Goal: Download file/media

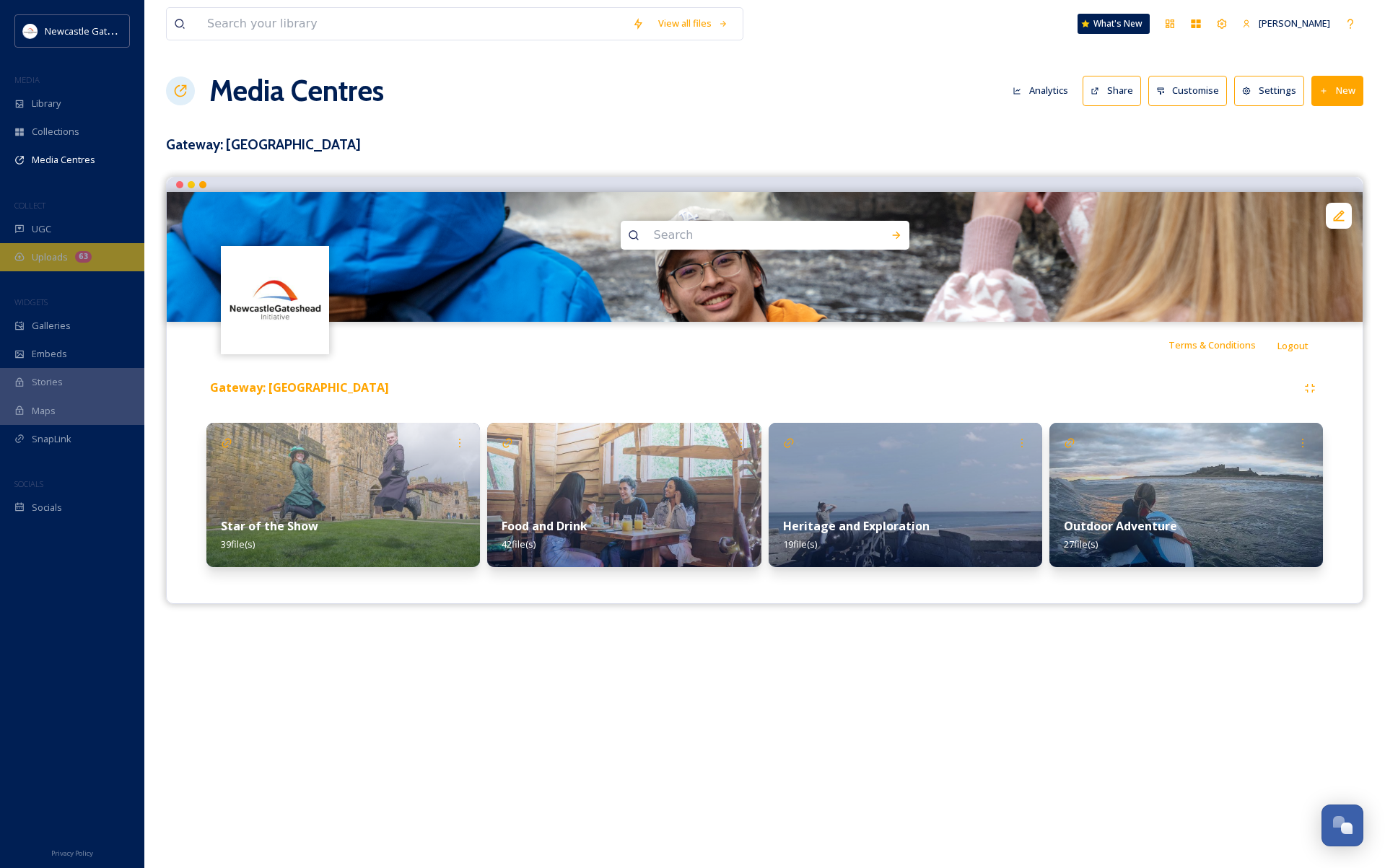
click at [47, 253] on span "Uploads" at bounding box center [50, 257] width 36 height 14
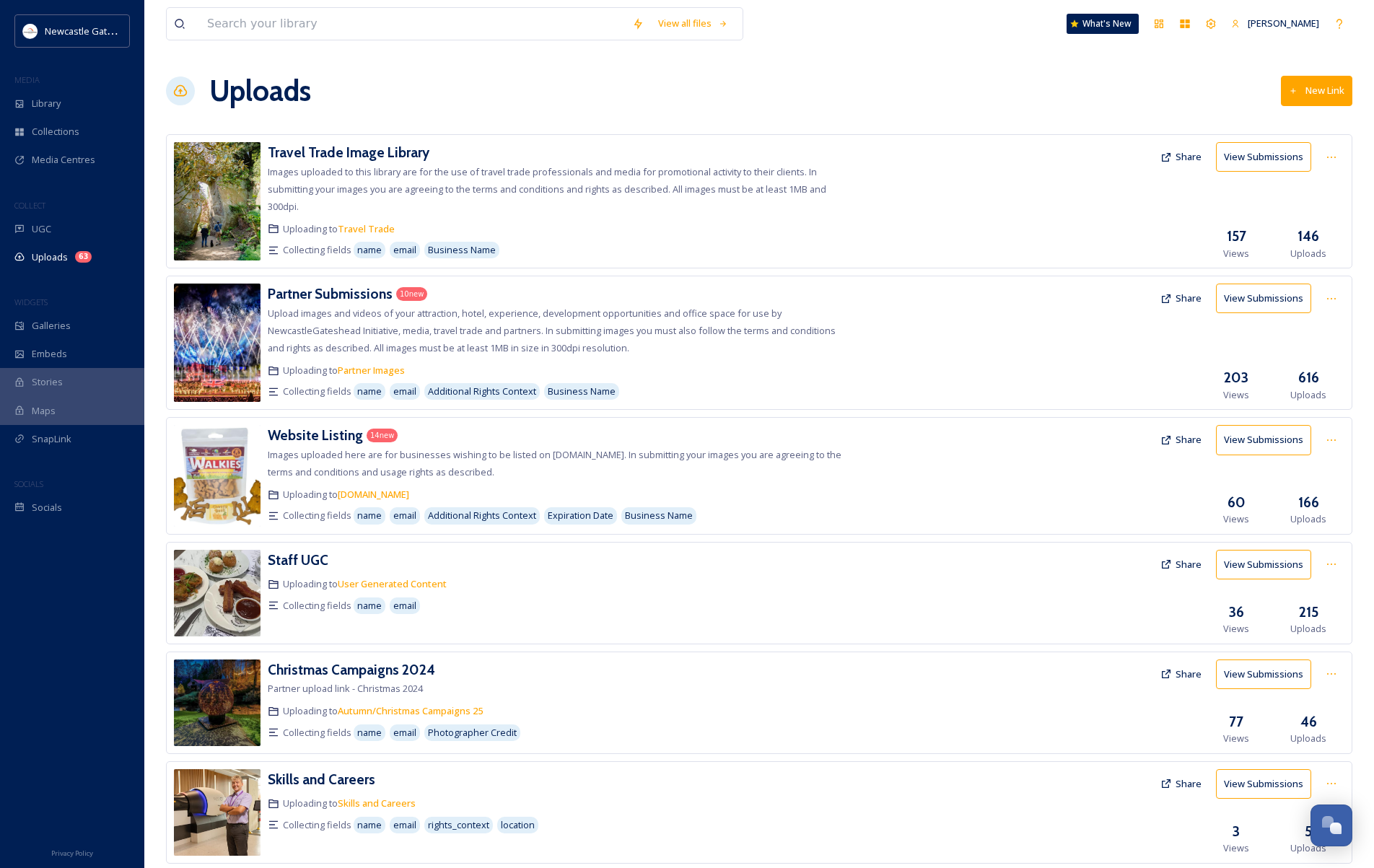
click at [229, 703] on img at bounding box center [217, 702] width 86 height 86
click at [326, 671] on h3 "Christmas Campaigns 2024" at bounding box center [351, 669] width 167 height 18
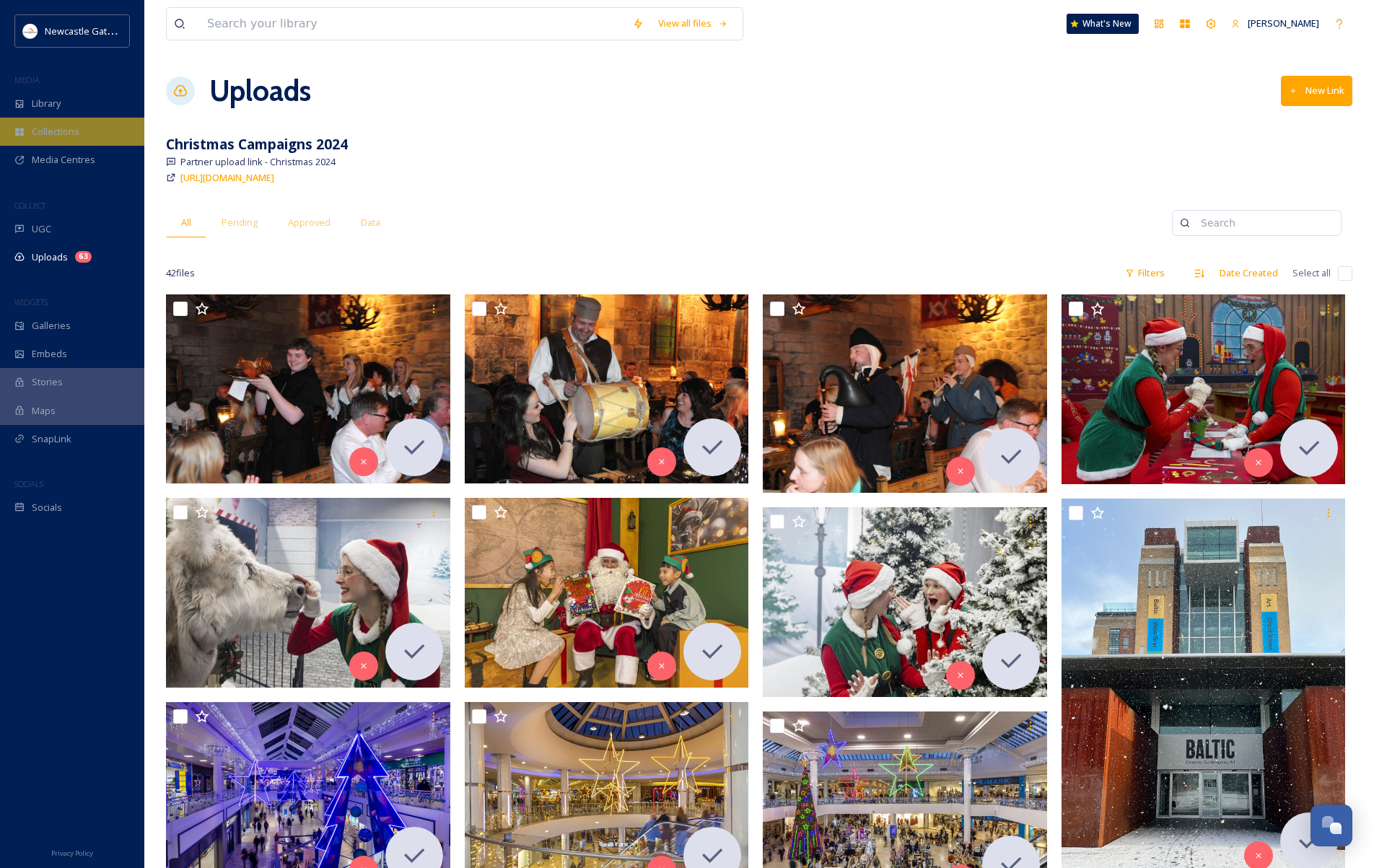
click at [52, 136] on span "Collections" at bounding box center [56, 132] width 47 height 14
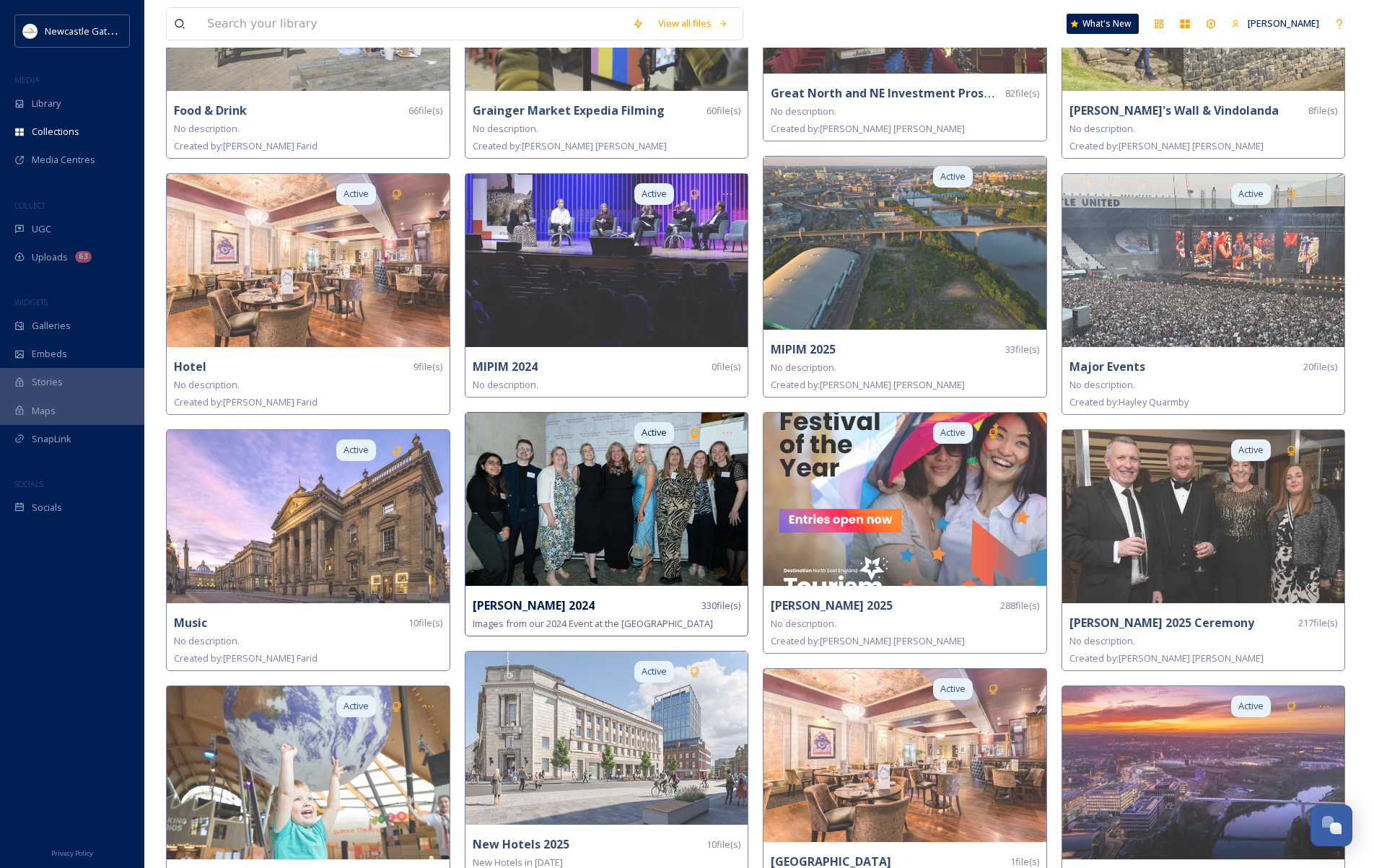
scroll to position [1718, 0]
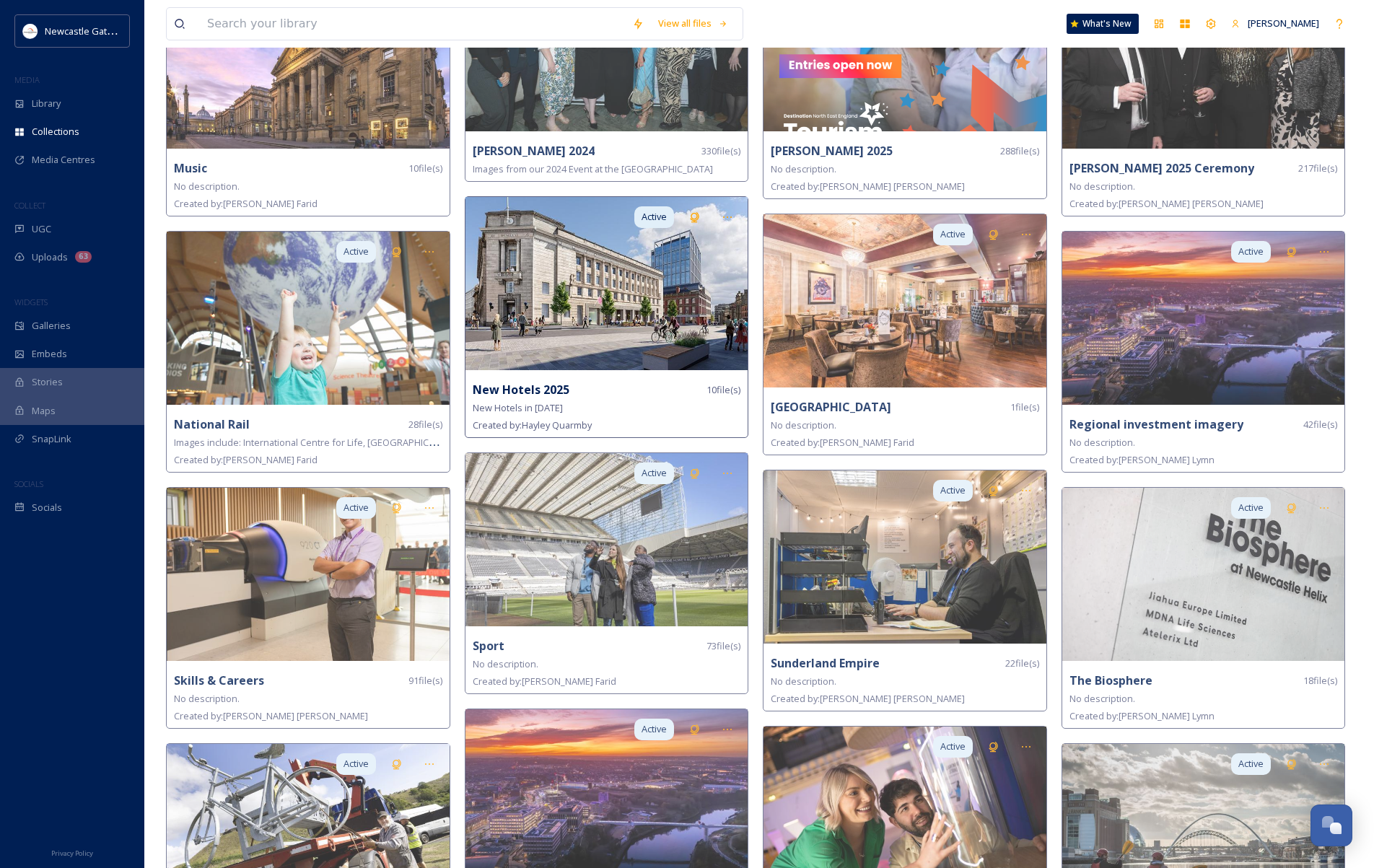
click at [693, 314] on img at bounding box center [607, 283] width 283 height 173
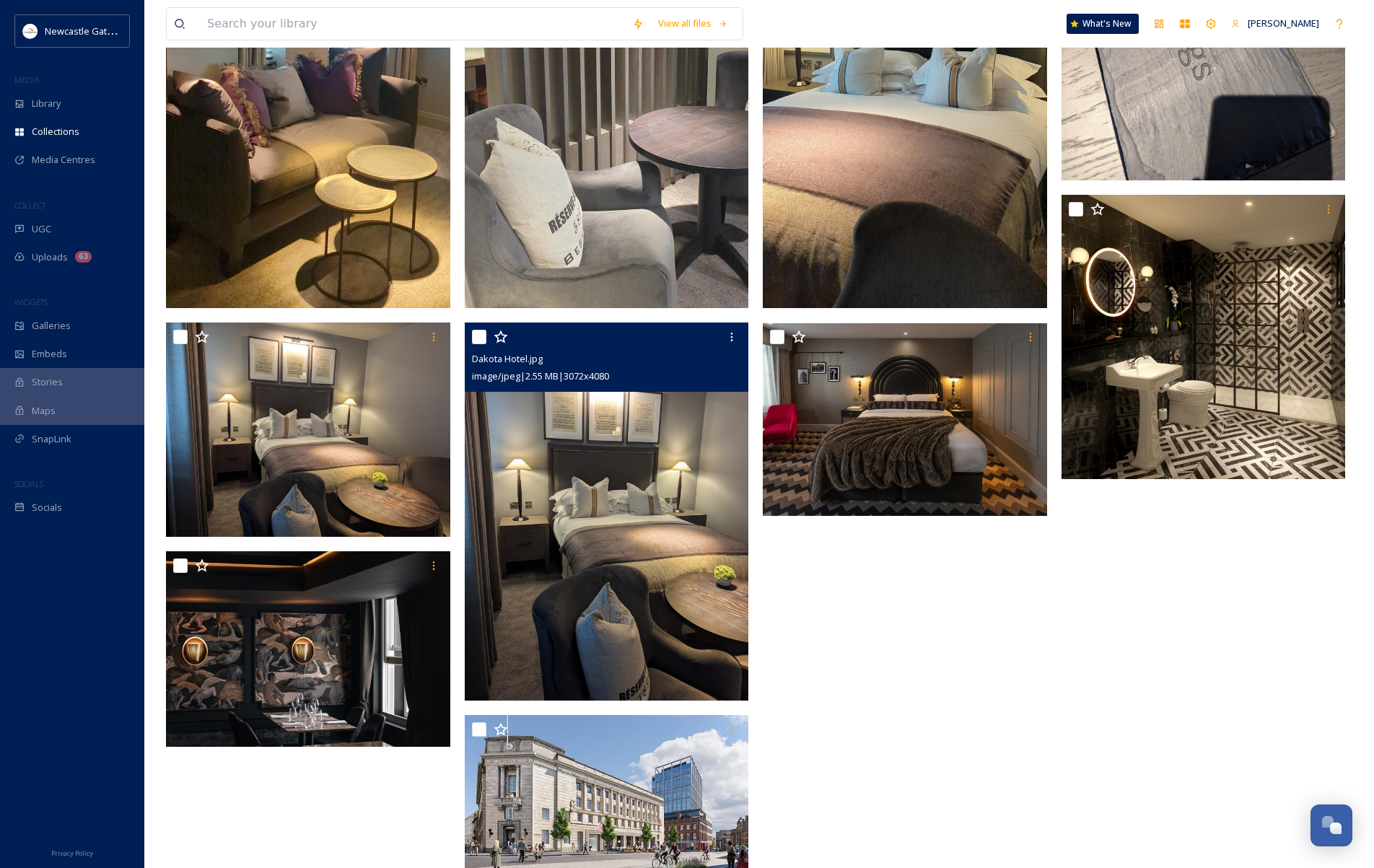
scroll to position [477, 0]
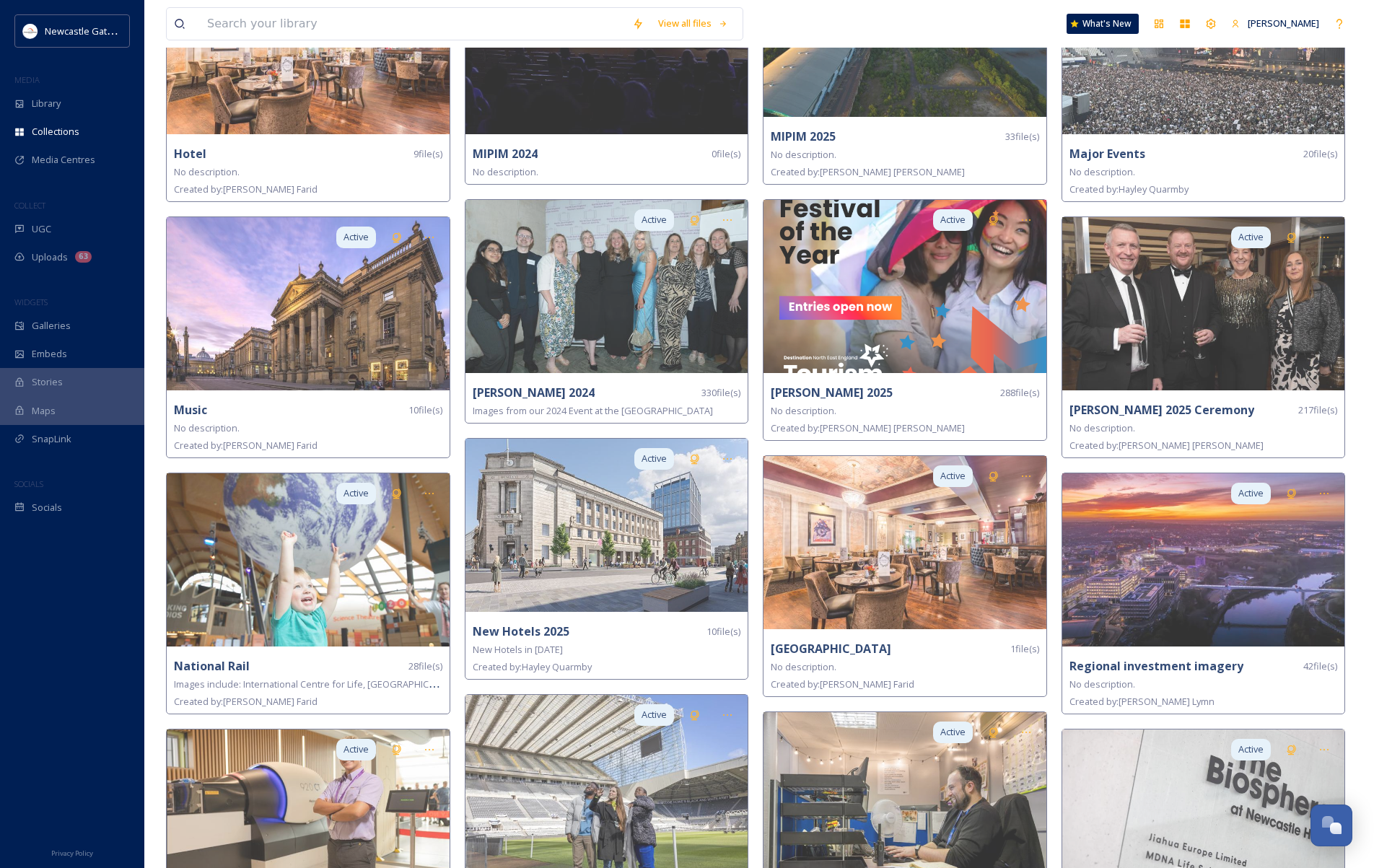
scroll to position [1478, 0]
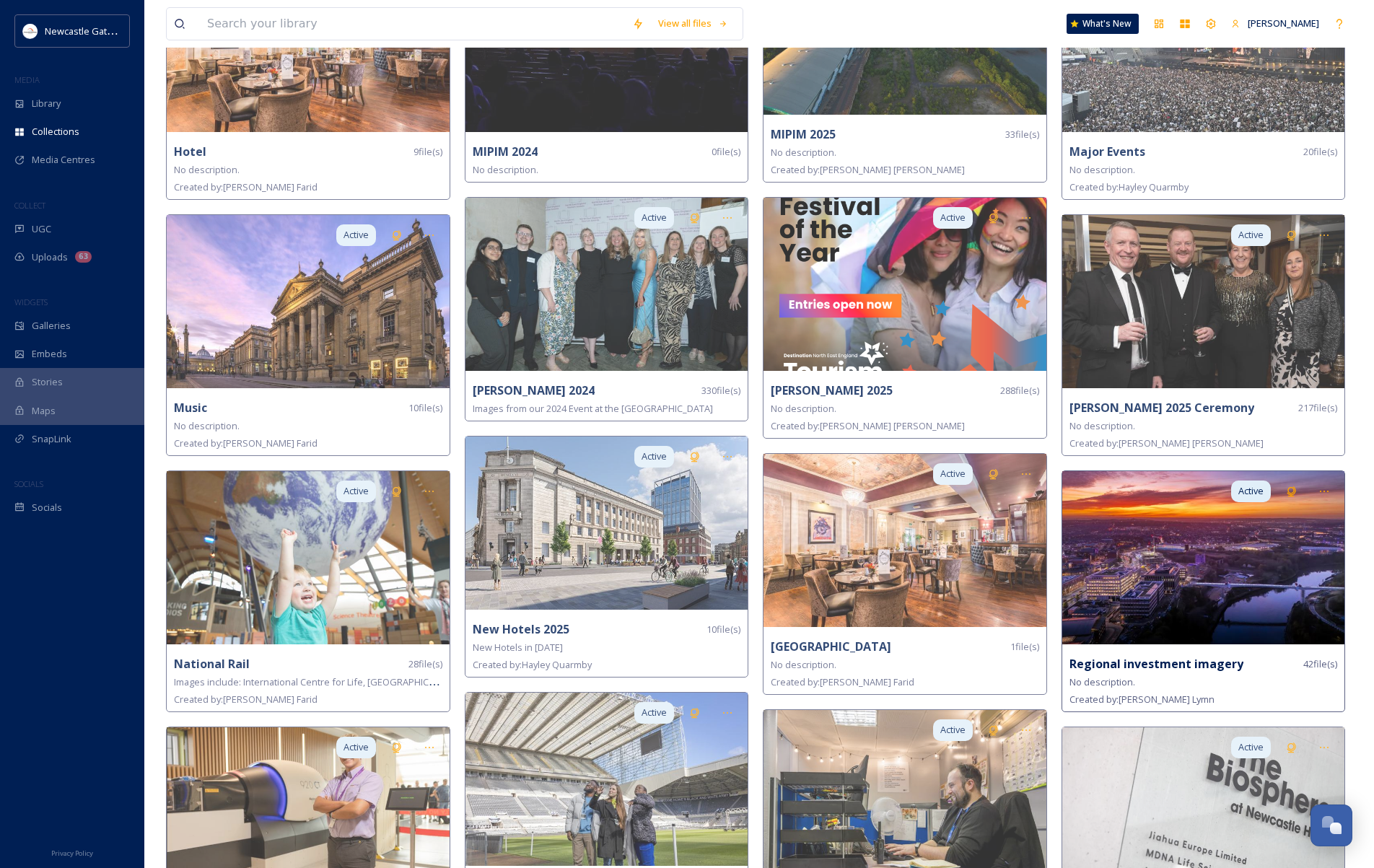
click at [1221, 538] on img at bounding box center [1203, 558] width 283 height 173
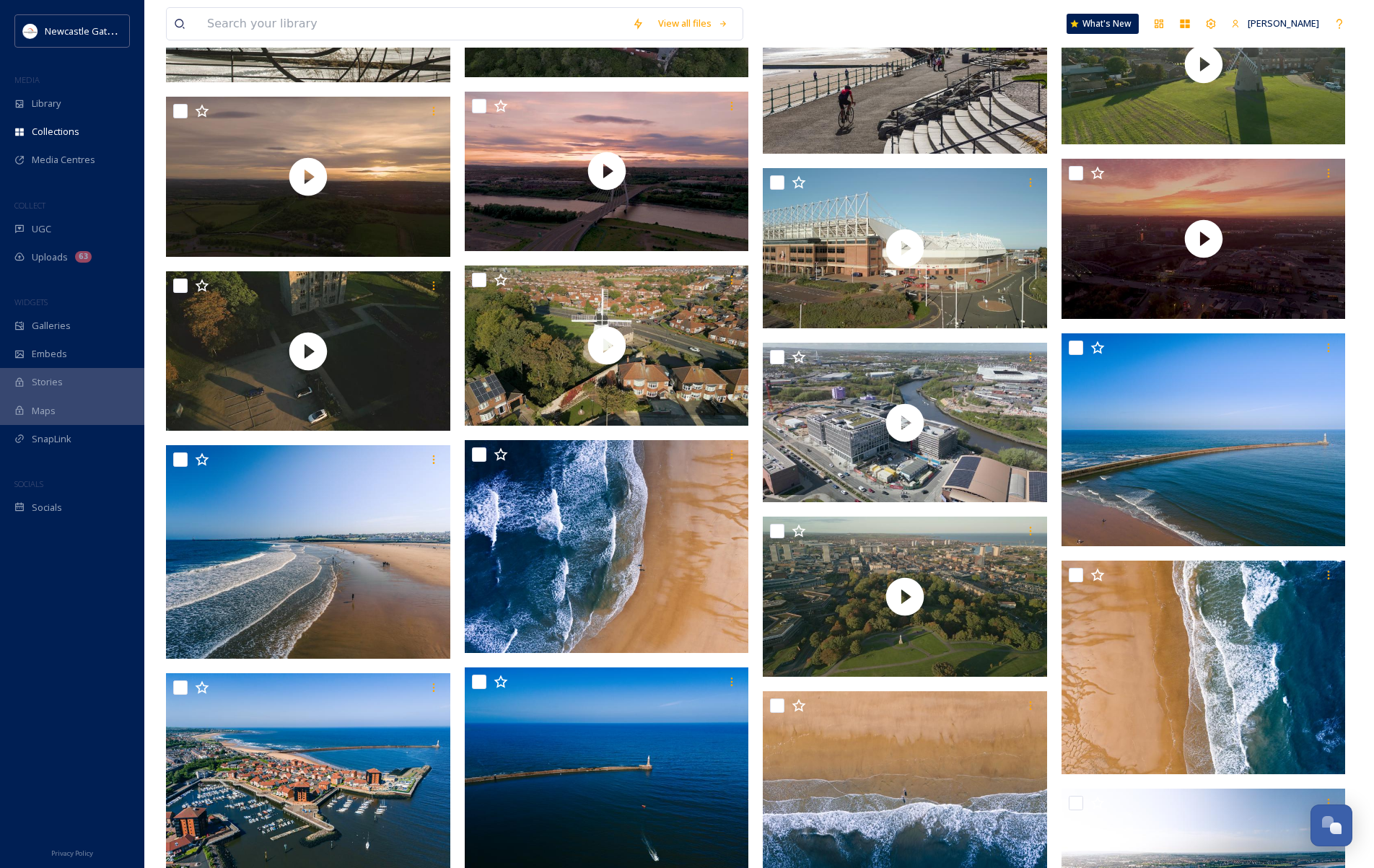
scroll to position [1521, 0]
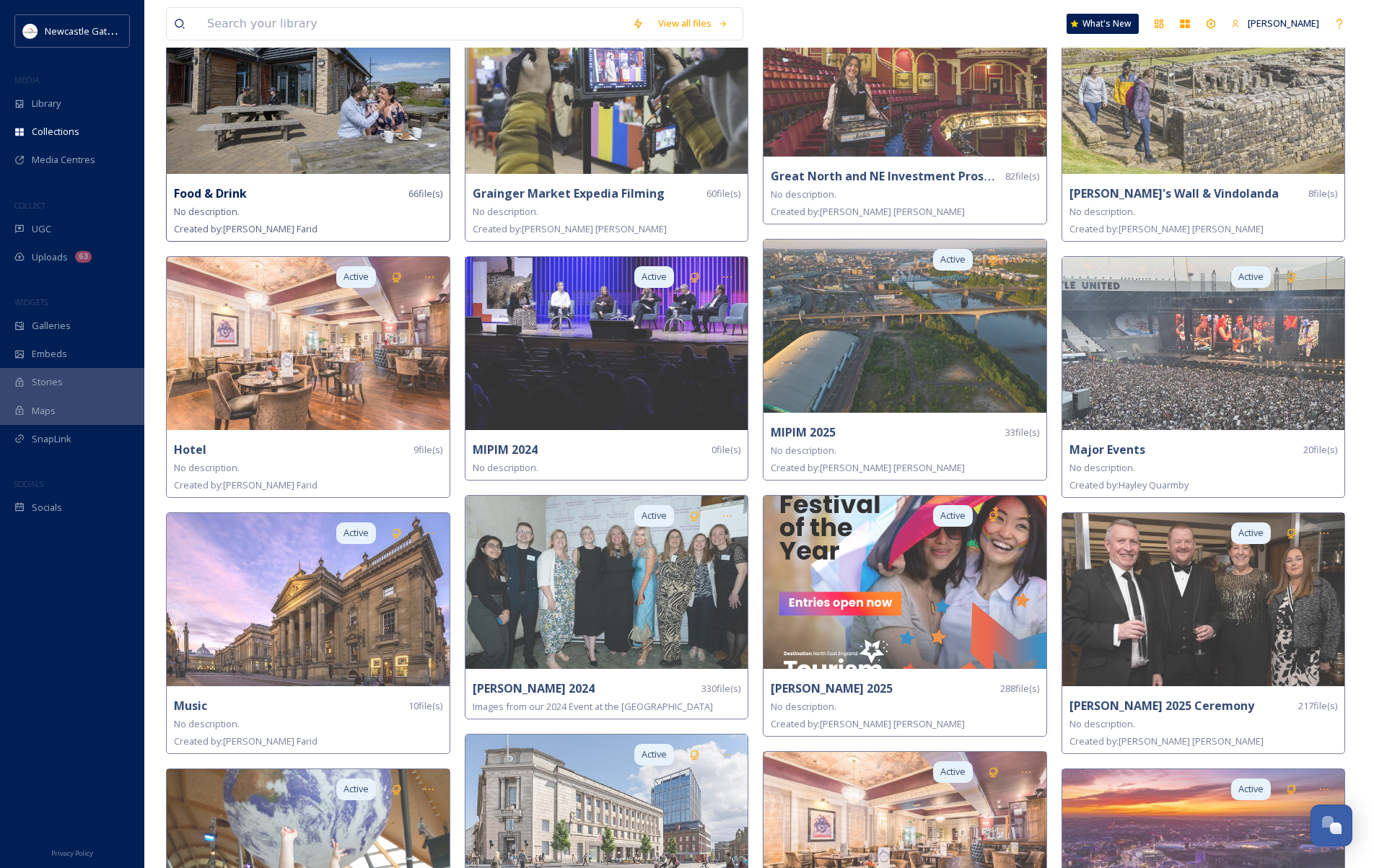
scroll to position [1426, 0]
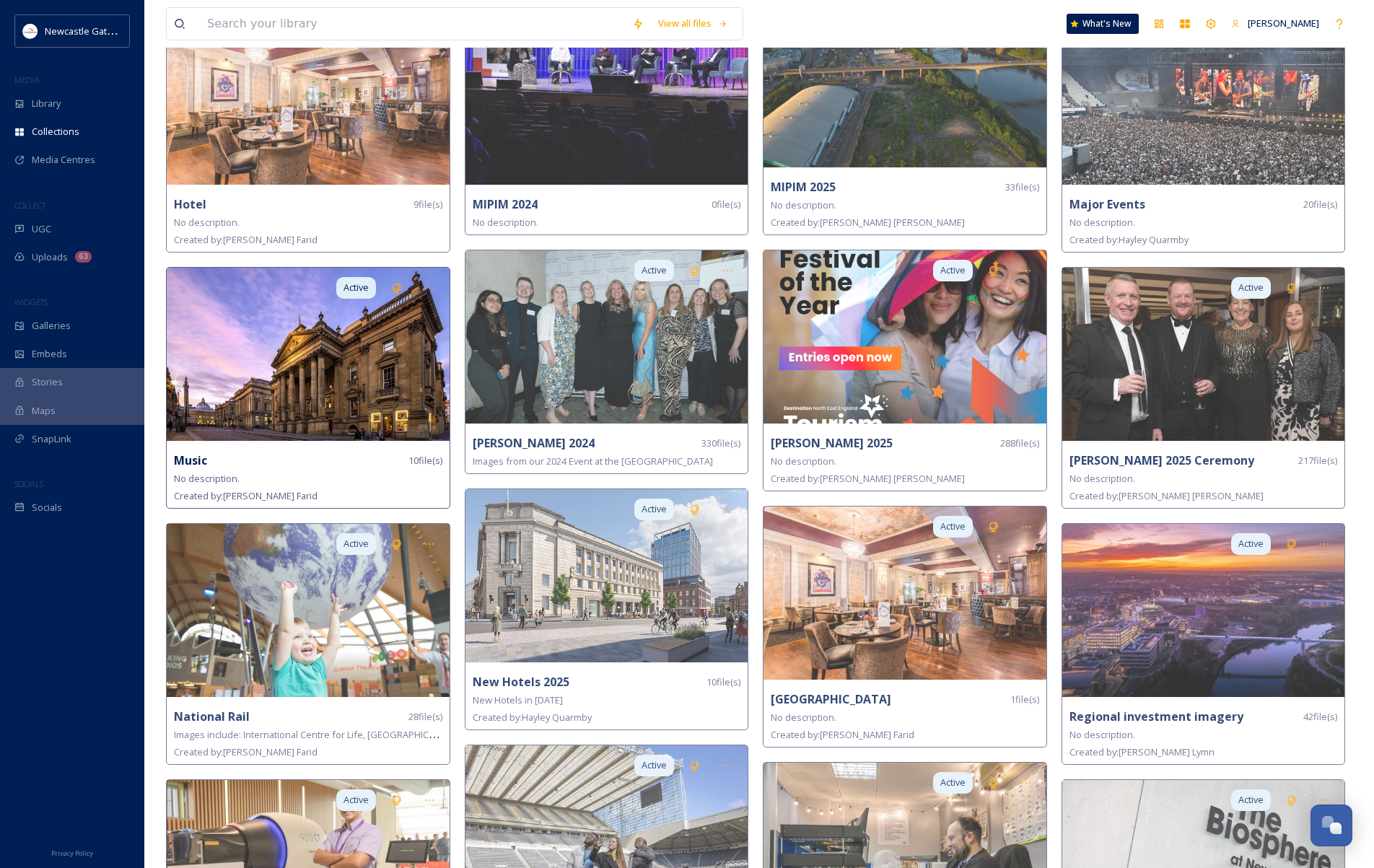
click at [316, 365] on img at bounding box center [307, 354] width 283 height 173
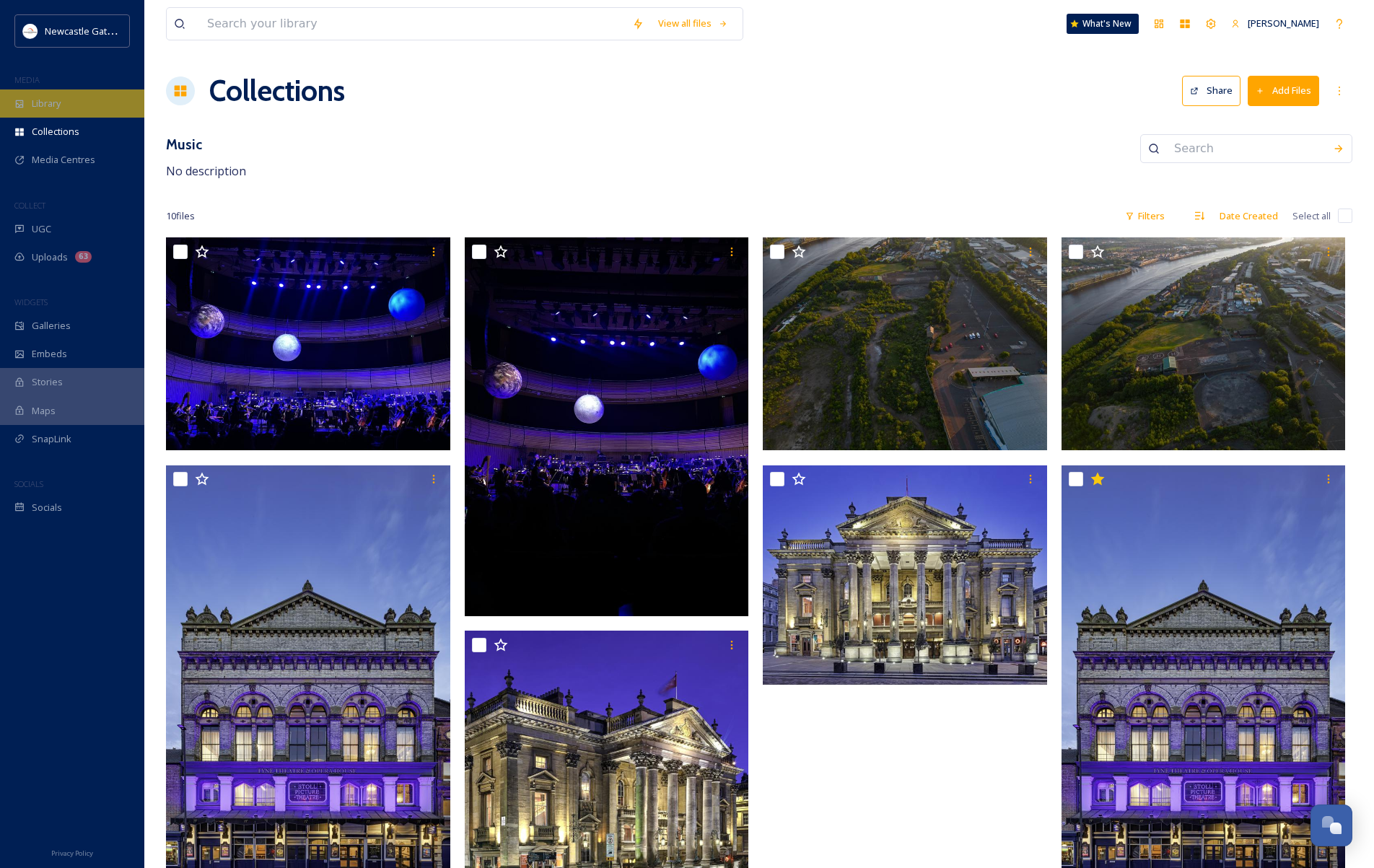
click at [63, 103] on div "Library" at bounding box center [72, 103] width 144 height 28
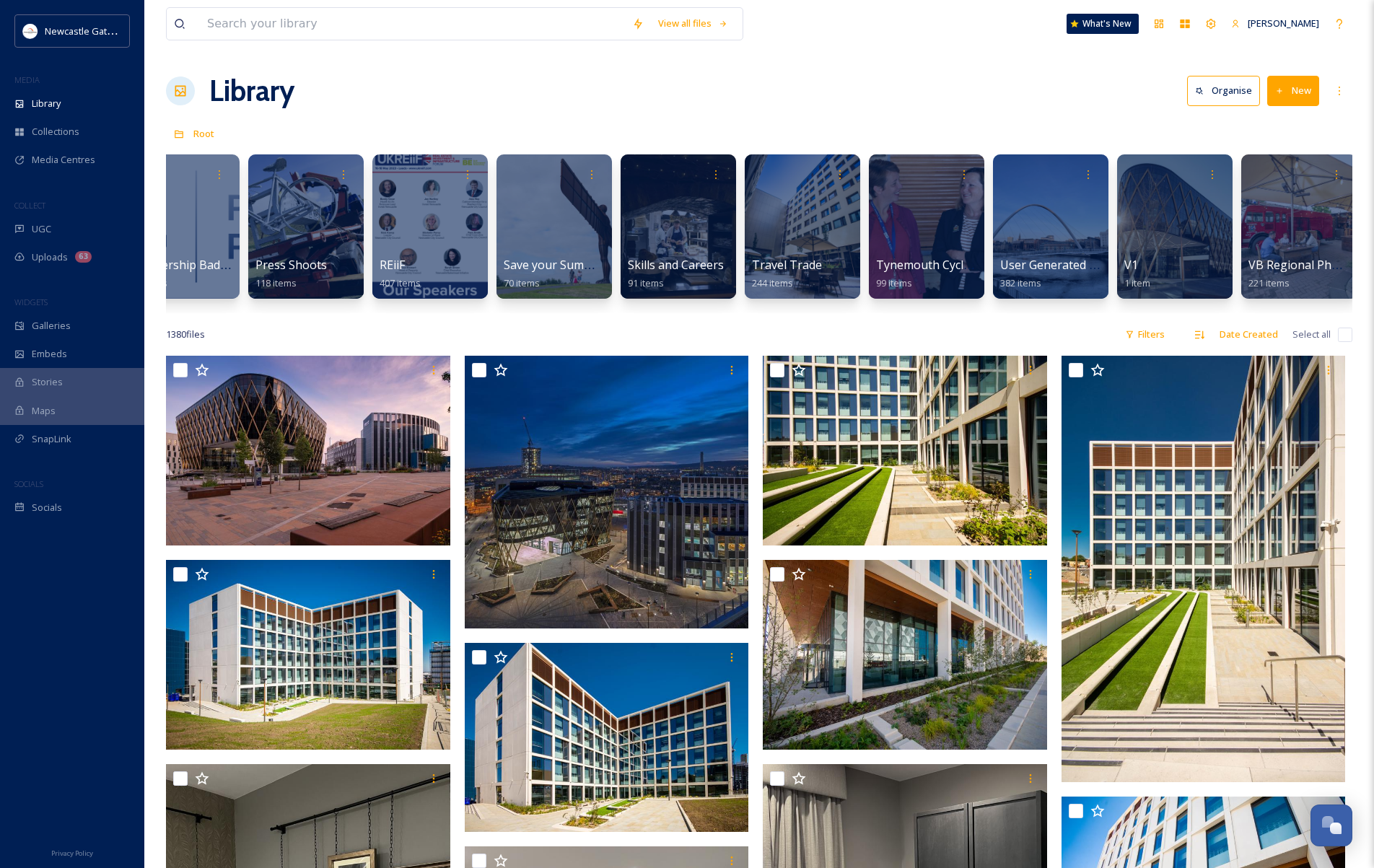
scroll to position [0, 2592]
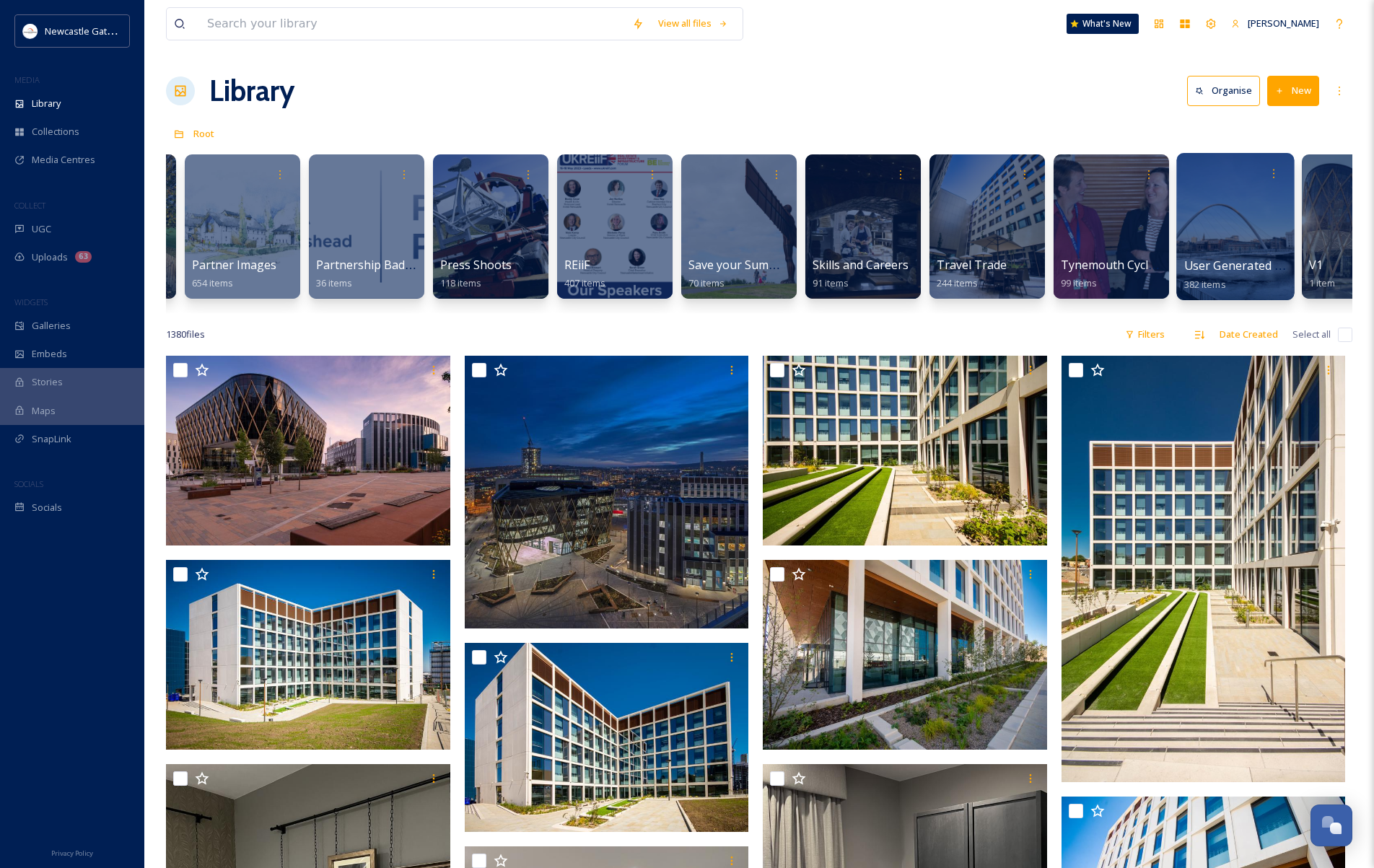
click at [1194, 233] on div at bounding box center [1235, 226] width 117 height 147
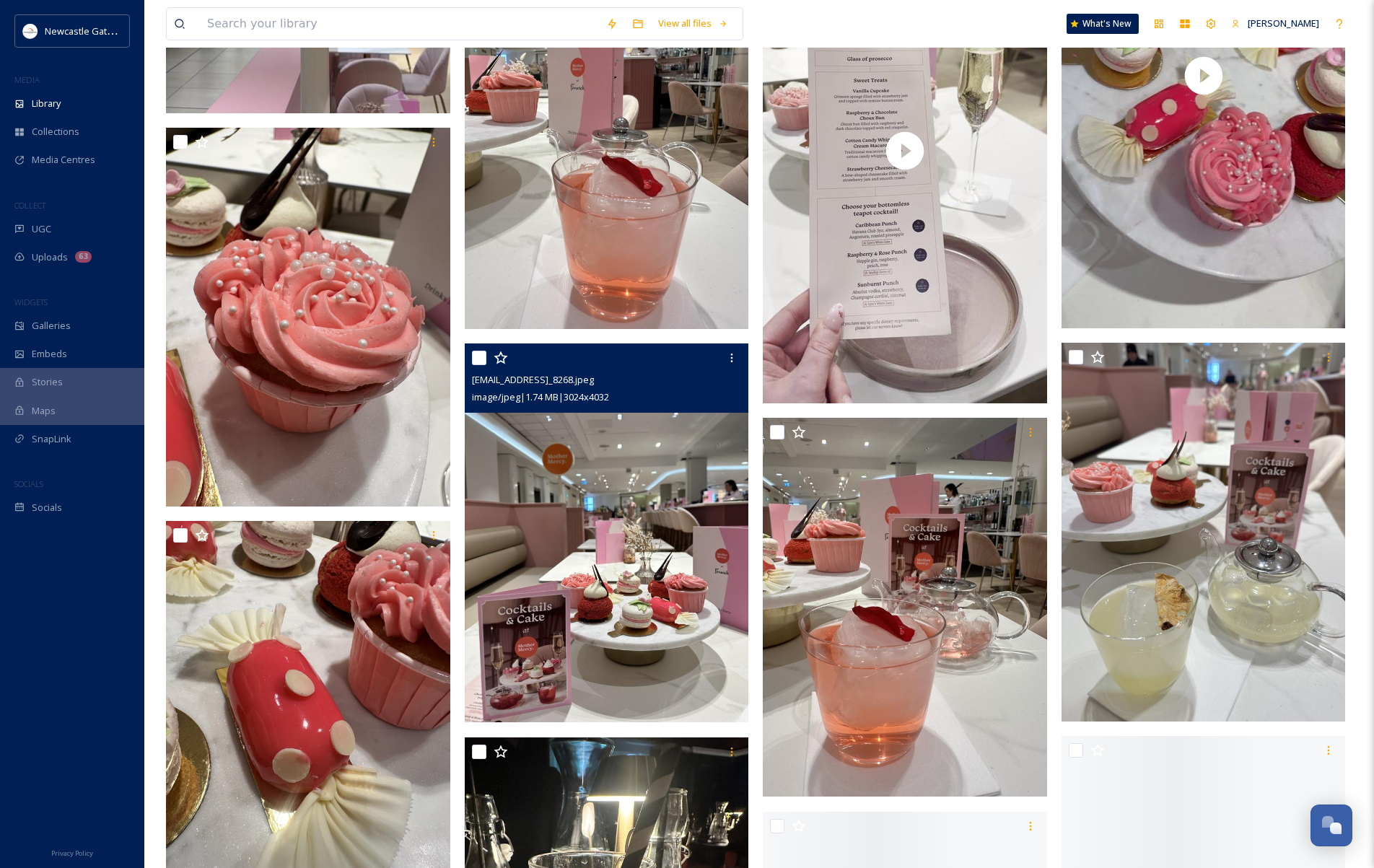
scroll to position [22393, 0]
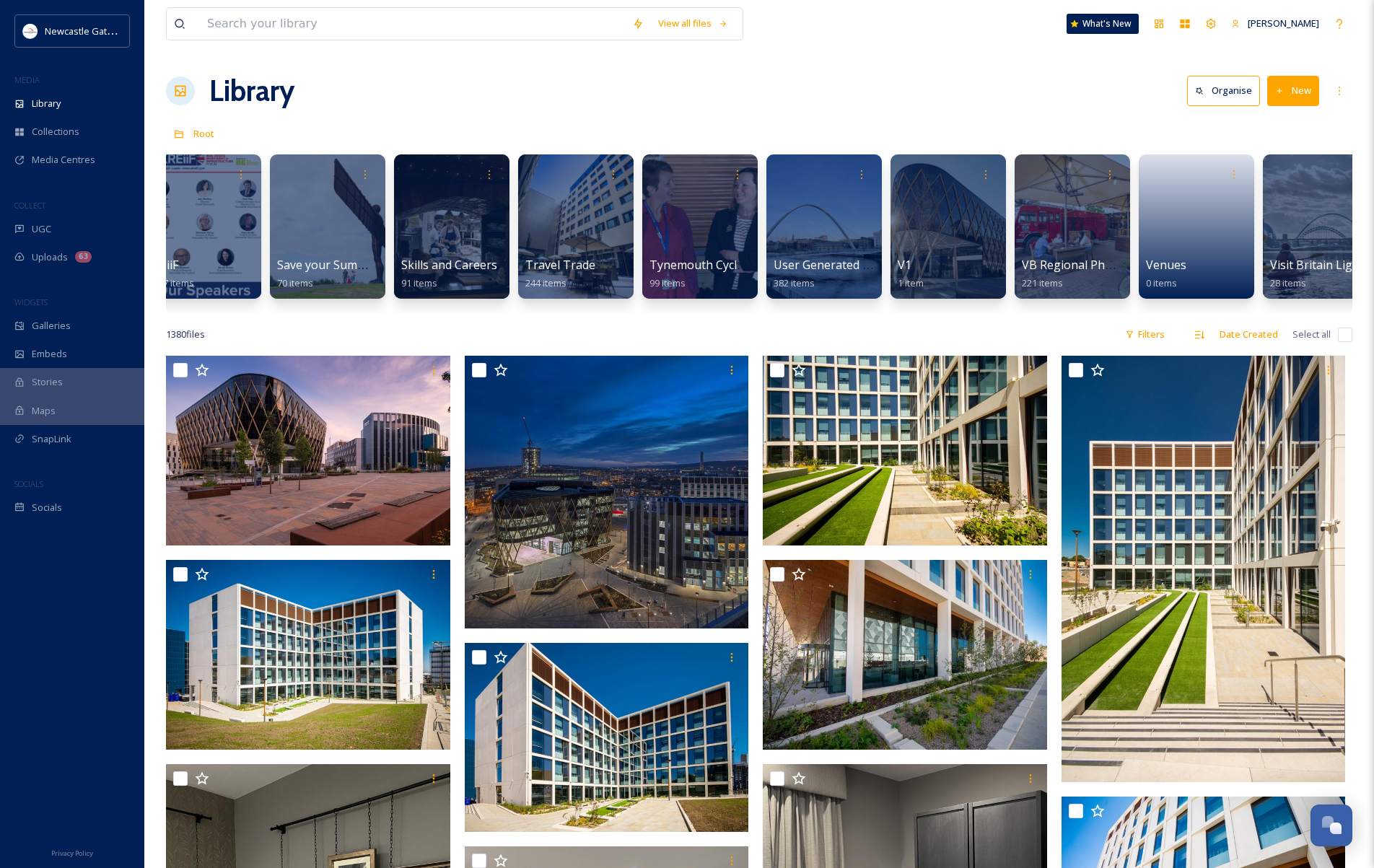
scroll to position [0, 3033]
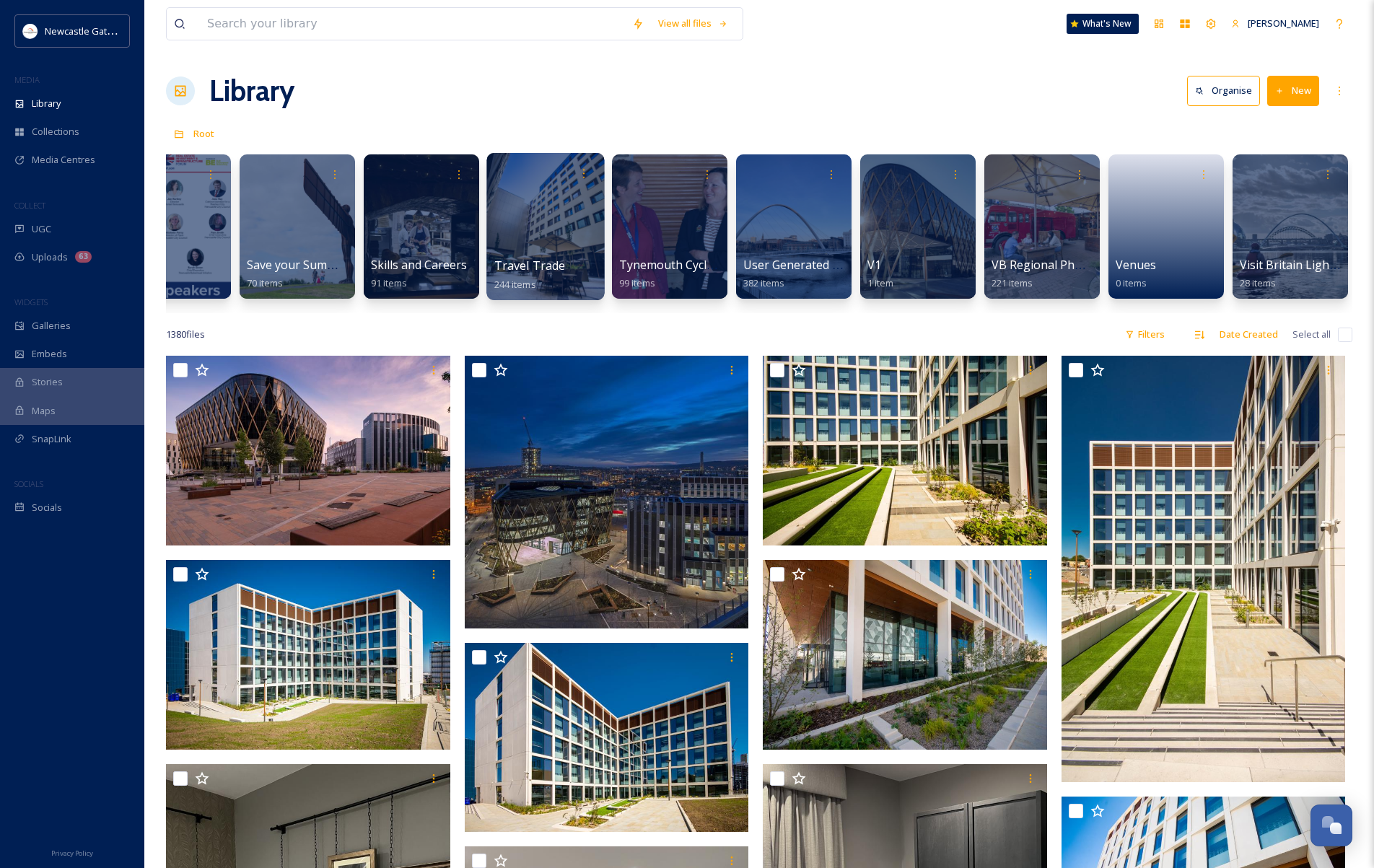
click at [558, 243] on div at bounding box center [545, 226] width 117 height 147
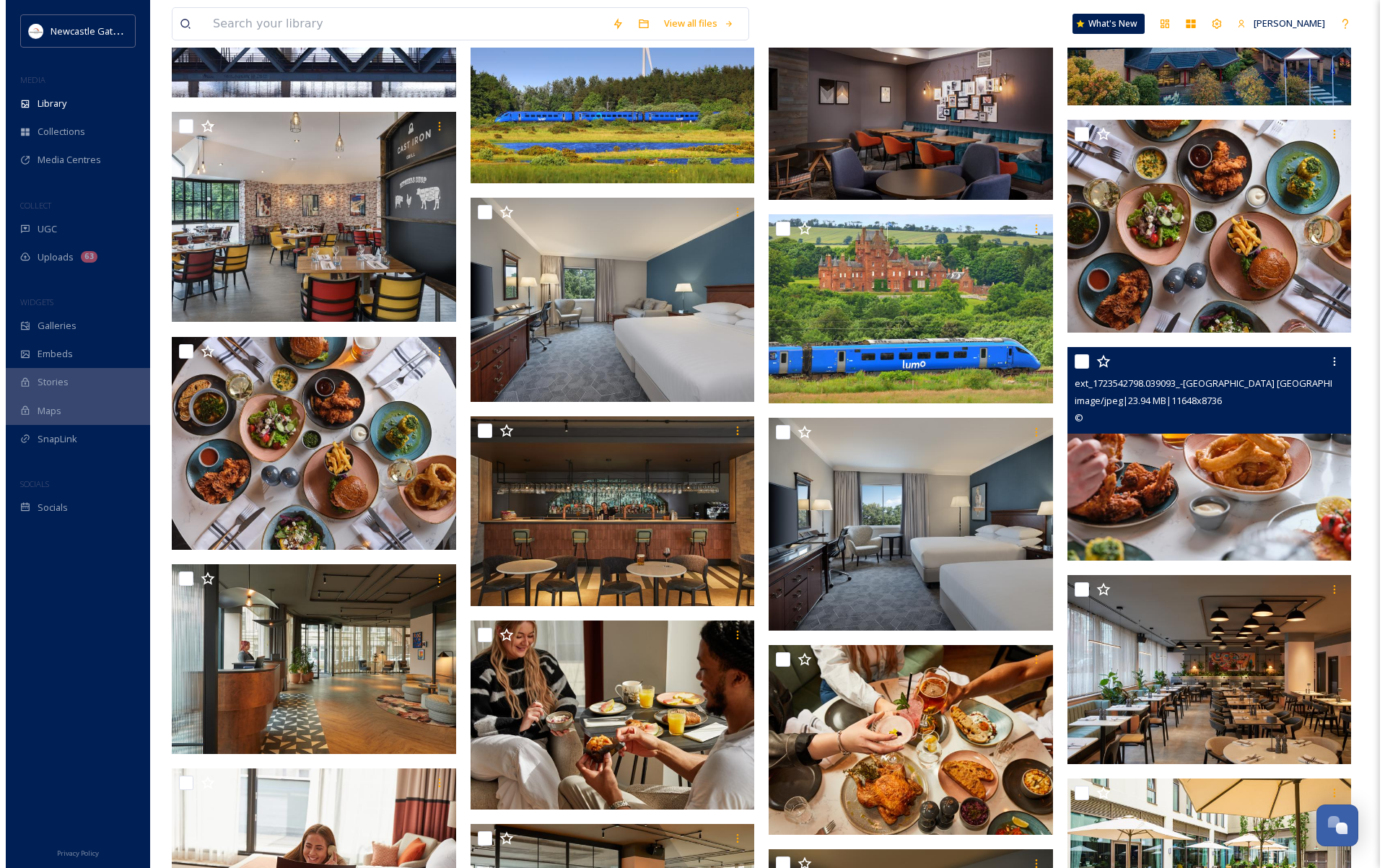
scroll to position [9856, 0]
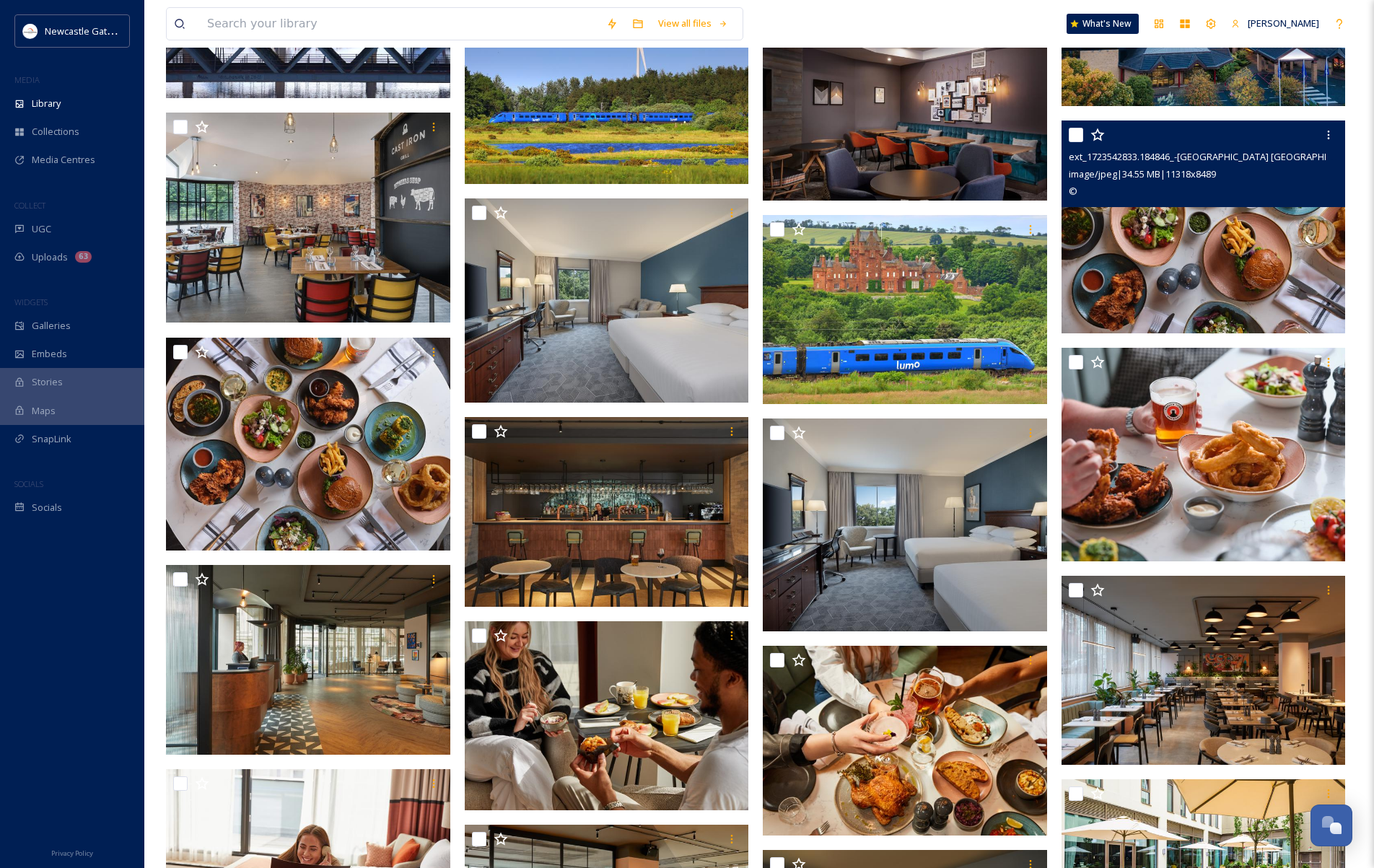
click at [1207, 256] on img at bounding box center [1203, 227] width 285 height 214
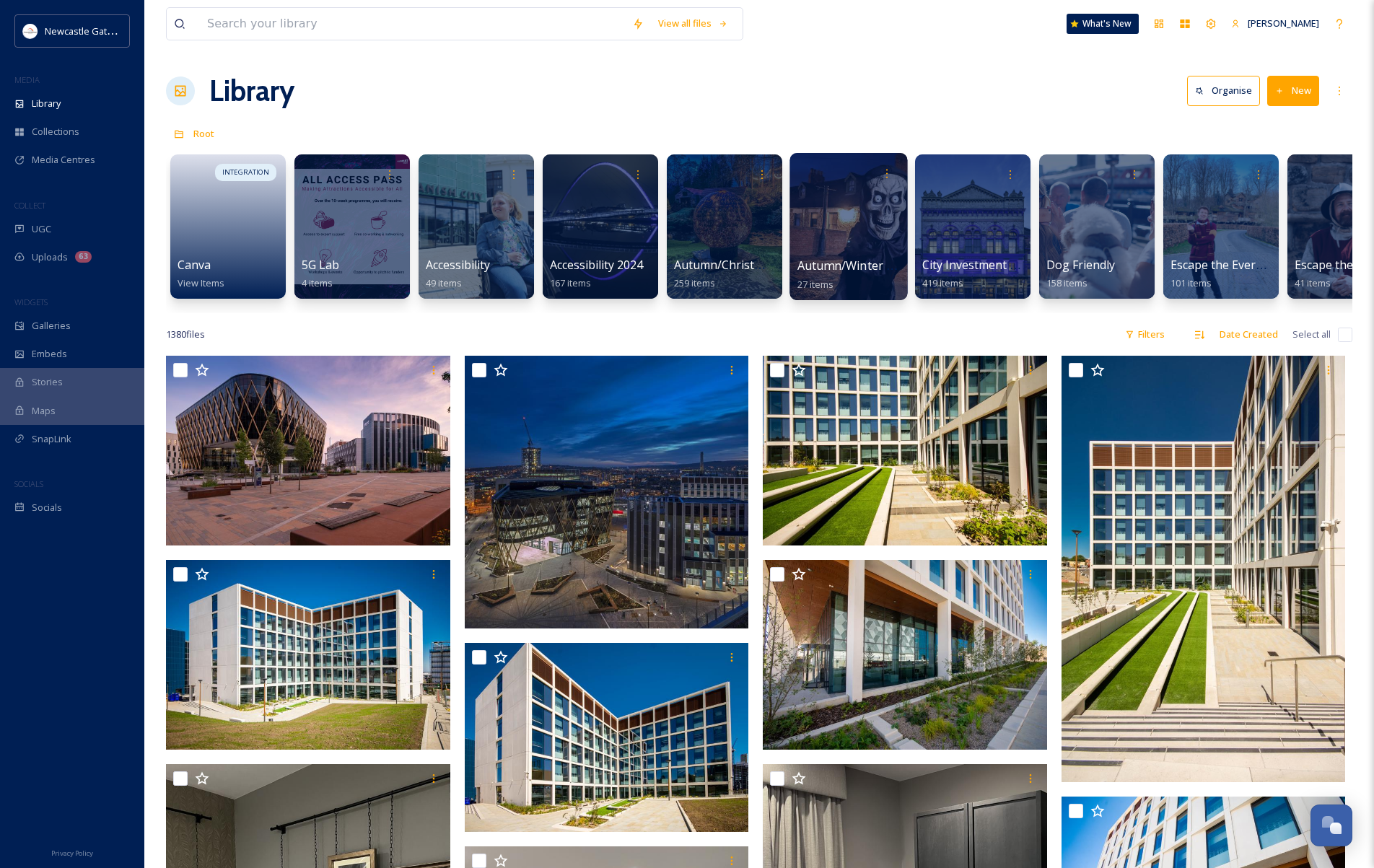
click at [830, 268] on span "Autumn/Winter Partner Submissions 2025" at bounding box center [914, 265] width 233 height 16
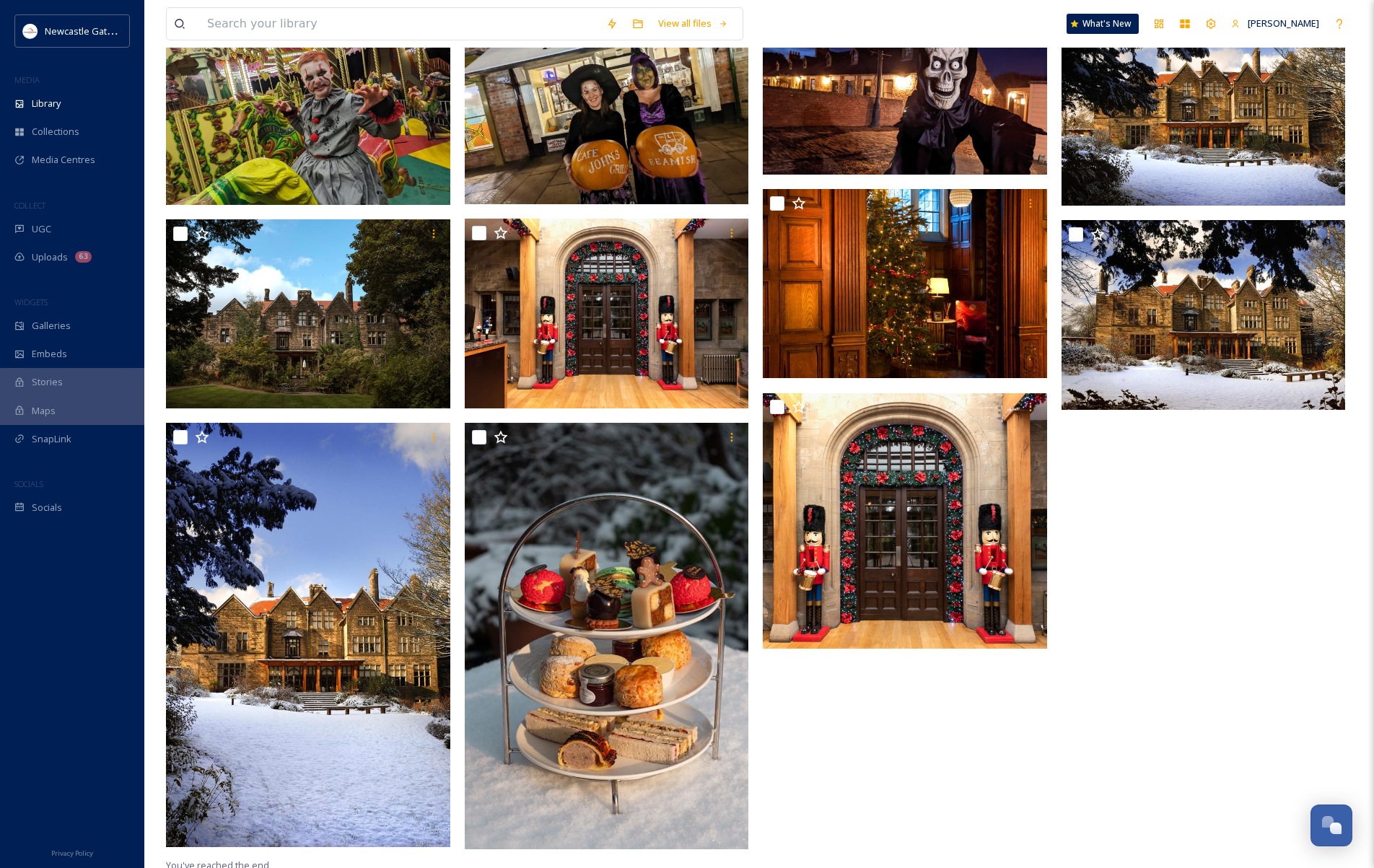
scroll to position [1027, 0]
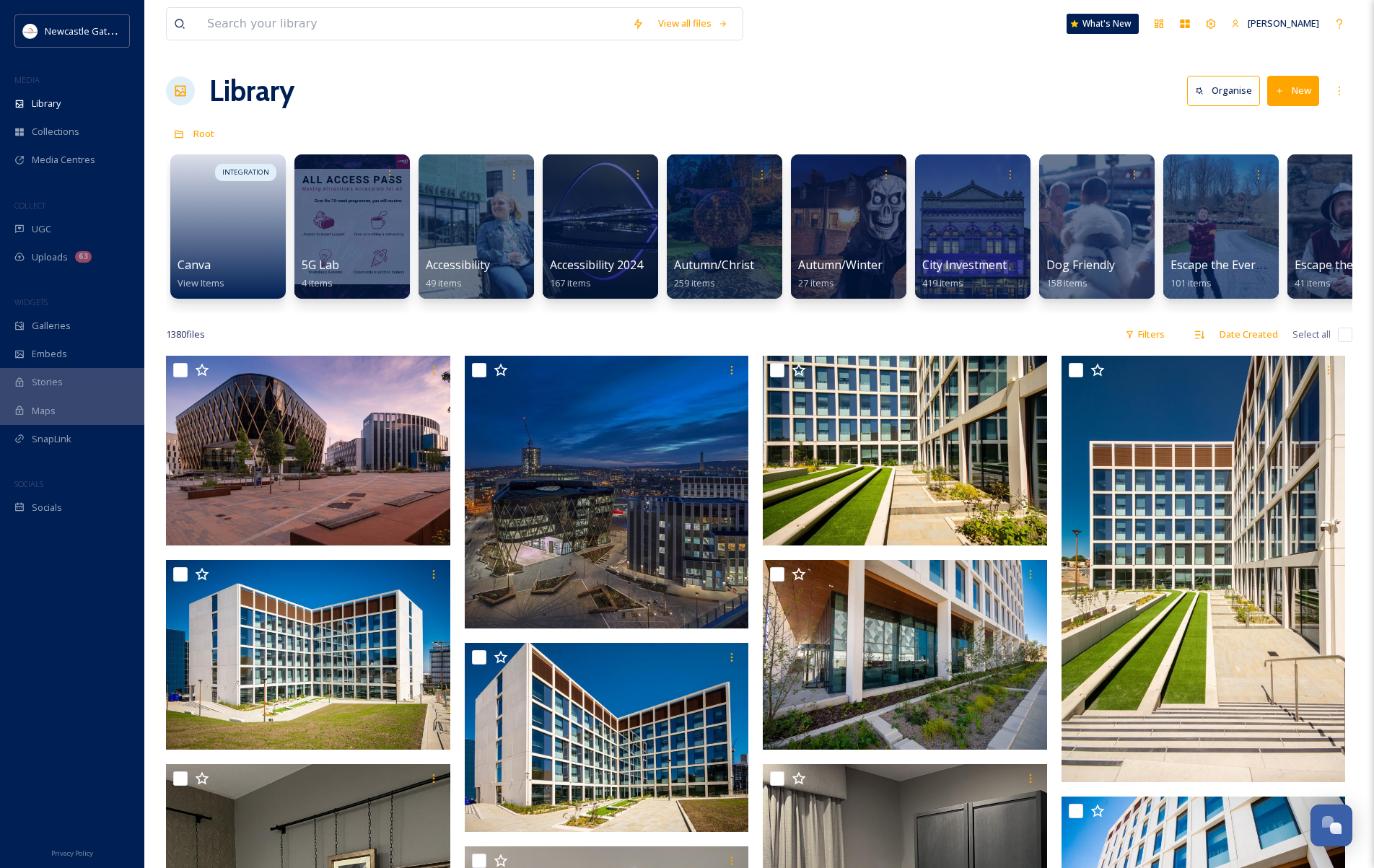
click at [998, 185] on div at bounding box center [1011, 173] width 27 height 27
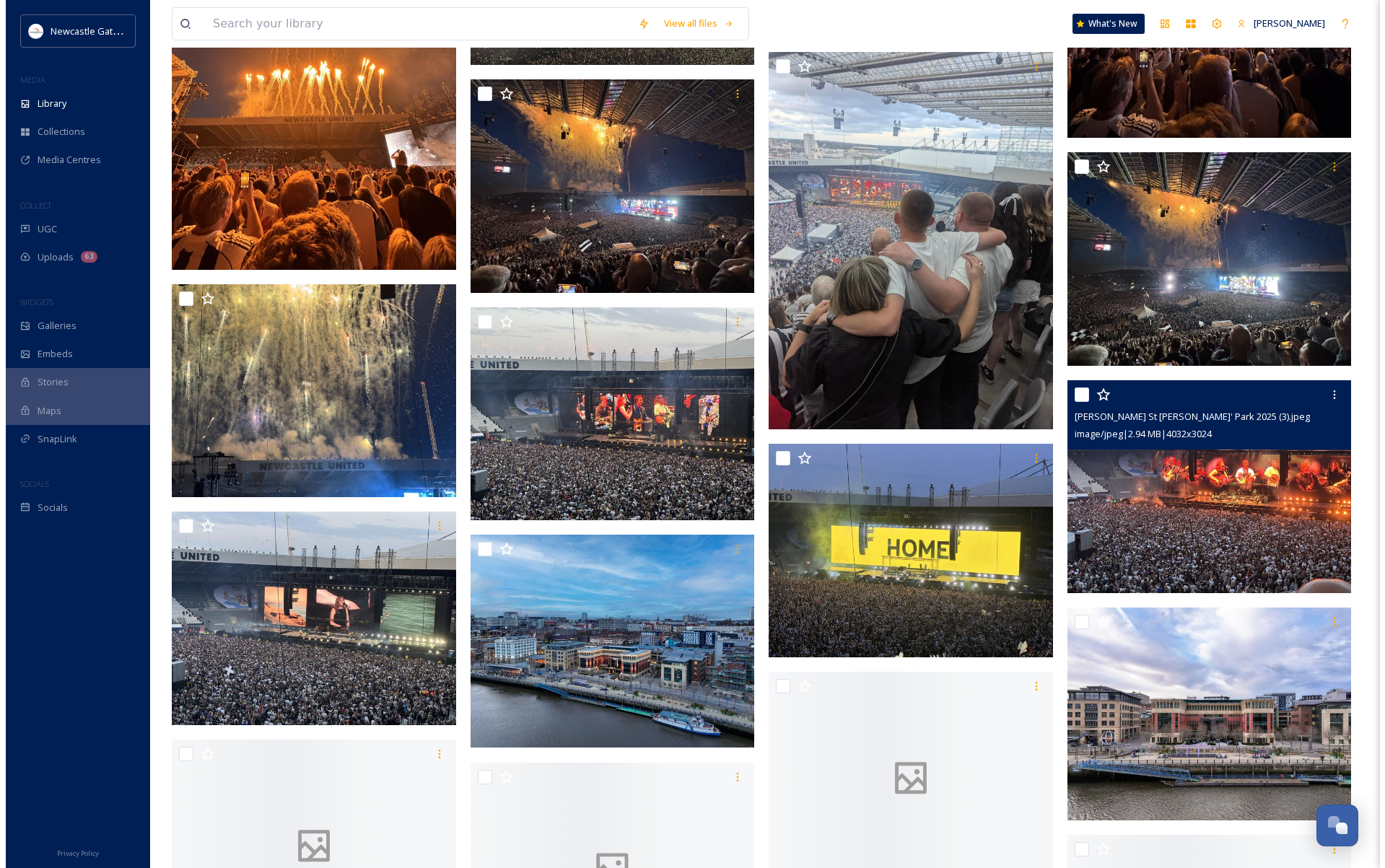
scroll to position [4943, 0]
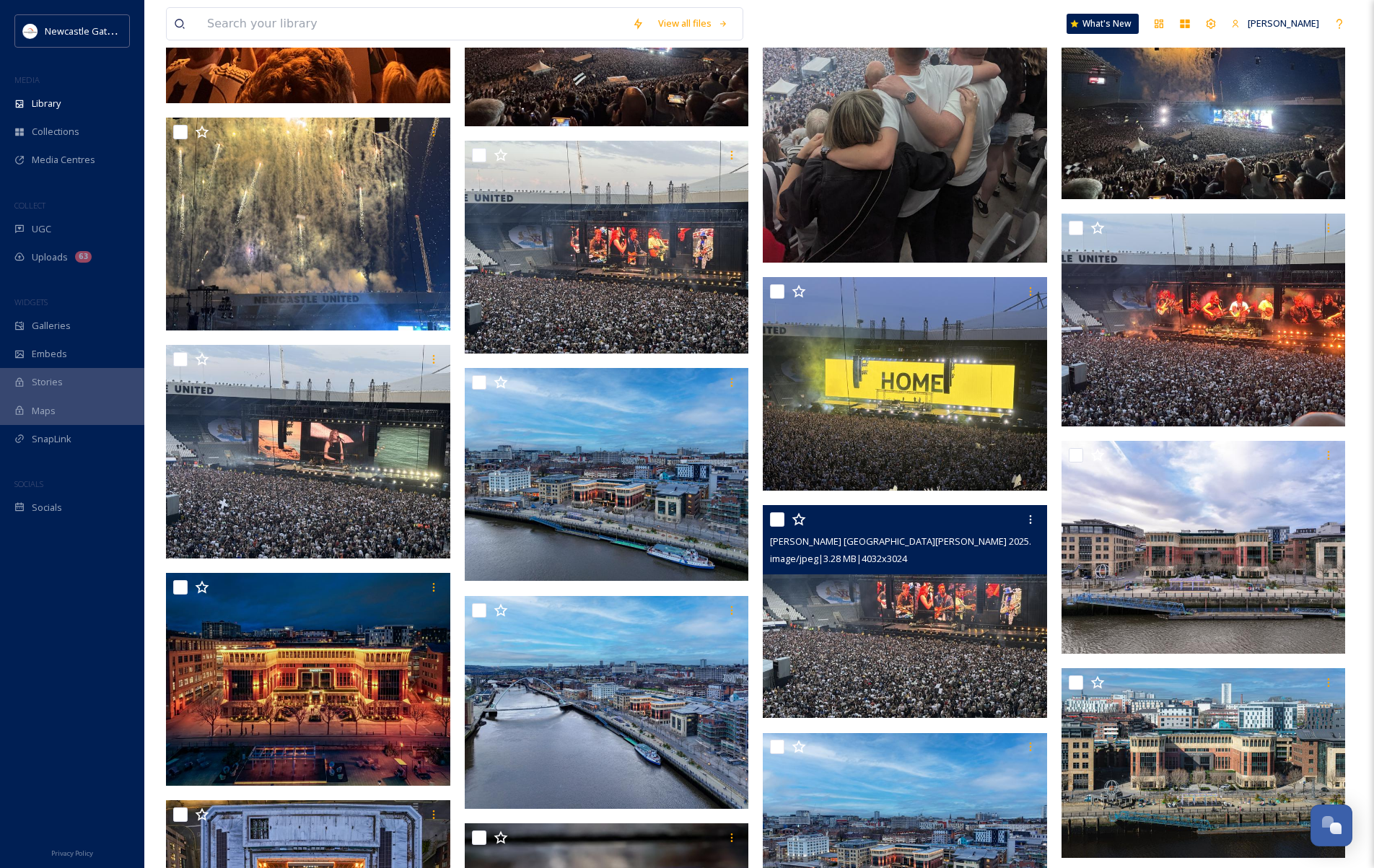
click at [844, 675] on img at bounding box center [905, 612] width 285 height 214
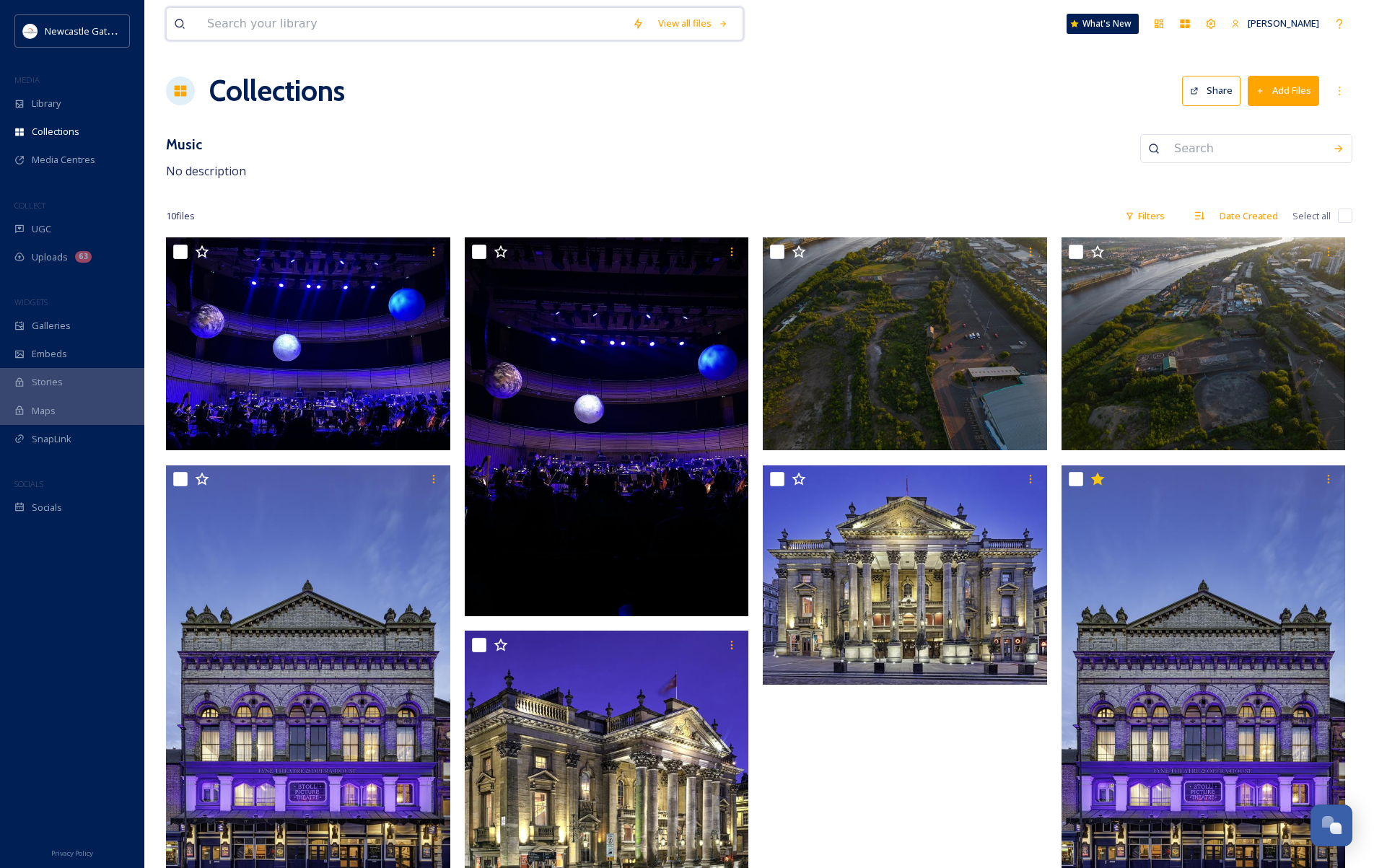
click at [248, 27] on input at bounding box center [412, 24] width 425 height 32
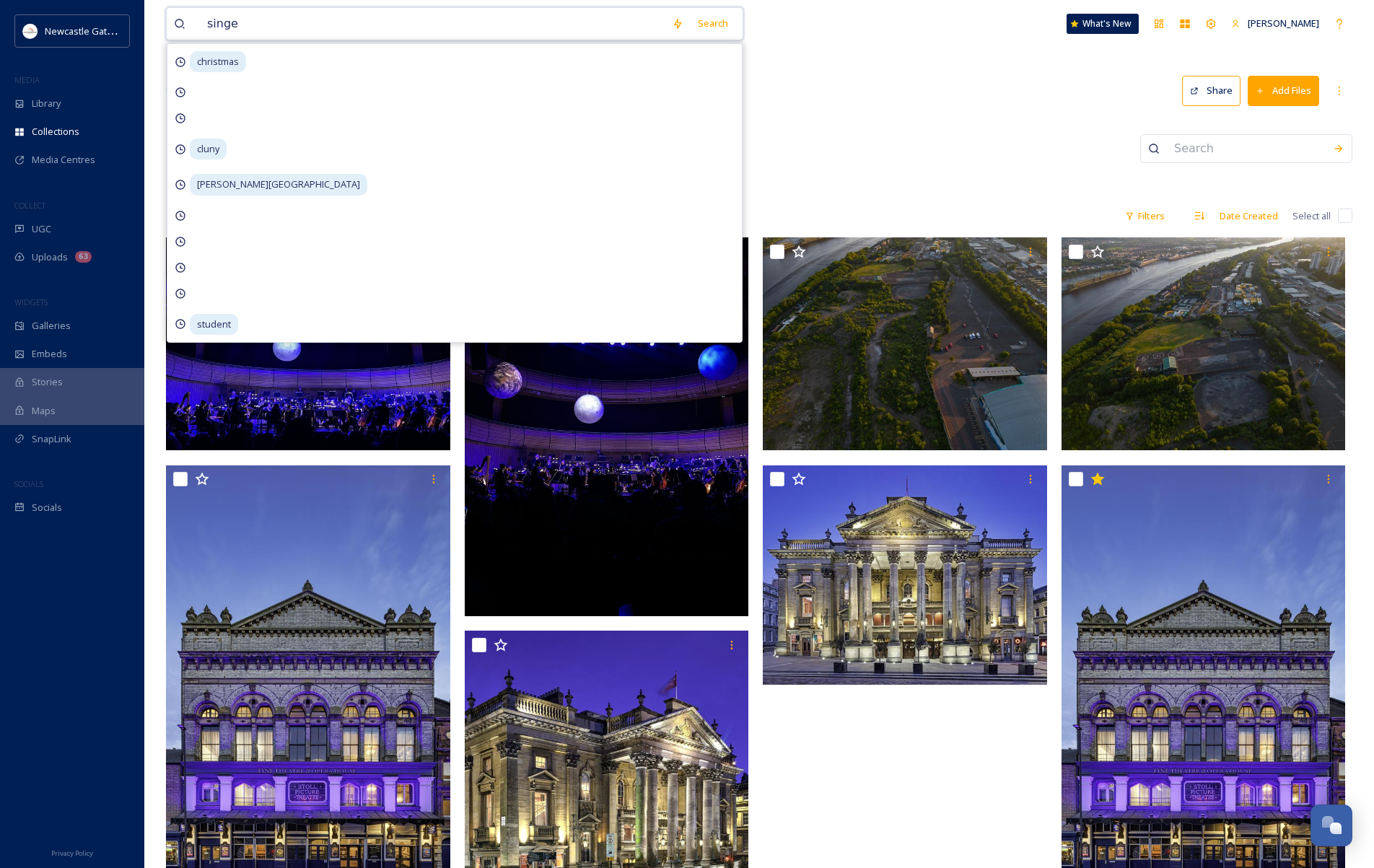
type input "singer"
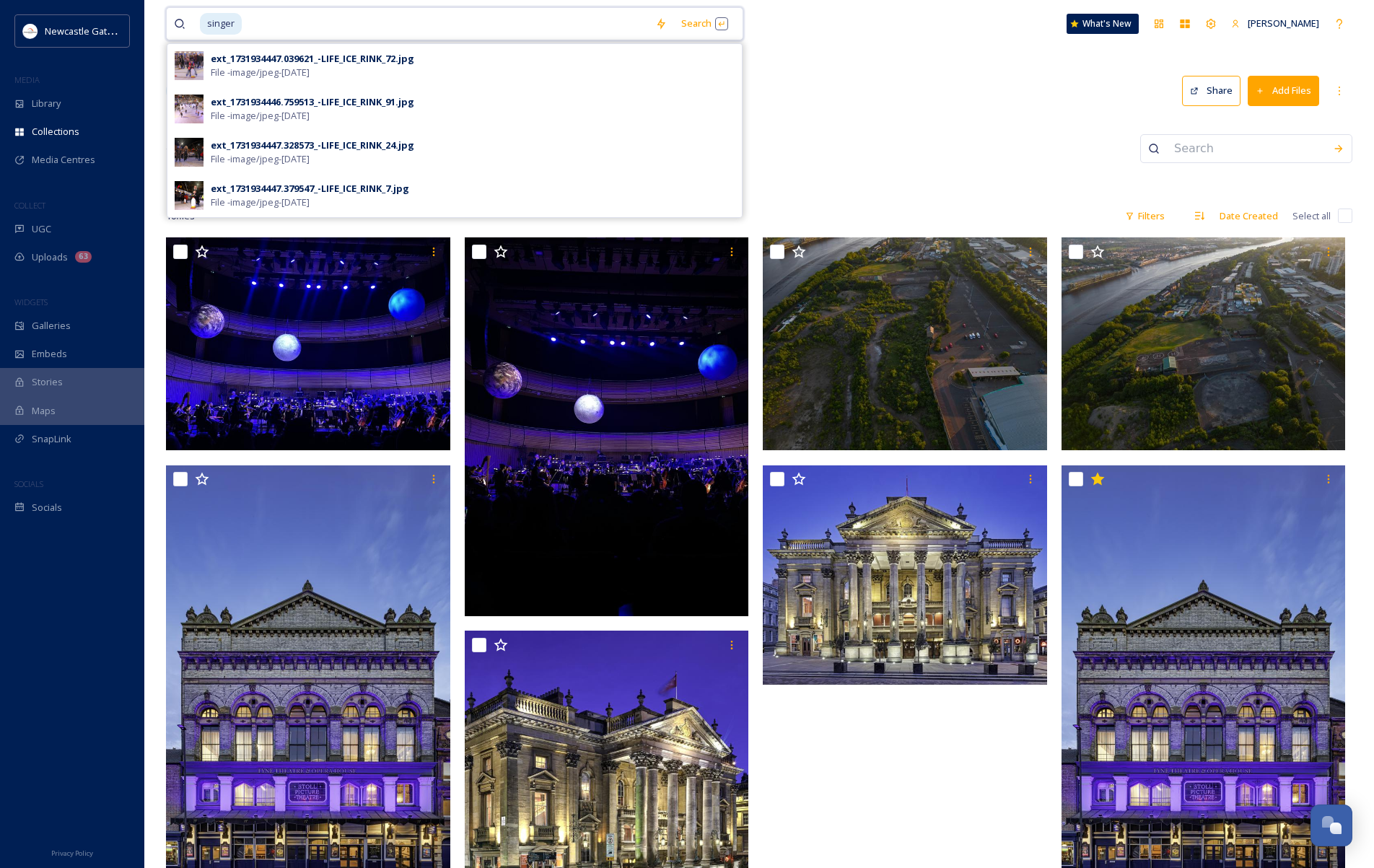
click at [272, 30] on input at bounding box center [446, 24] width 405 height 32
drag, startPoint x: 270, startPoint y: 28, endPoint x: 166, endPoint y: 19, distance: 104.4
click at [166, 19] on div "singer Search ext_1731934447.039621_-LIFE_ICE_RINK_72.jpg File - image/jpeg - N…" at bounding box center [455, 24] width 578 height 34
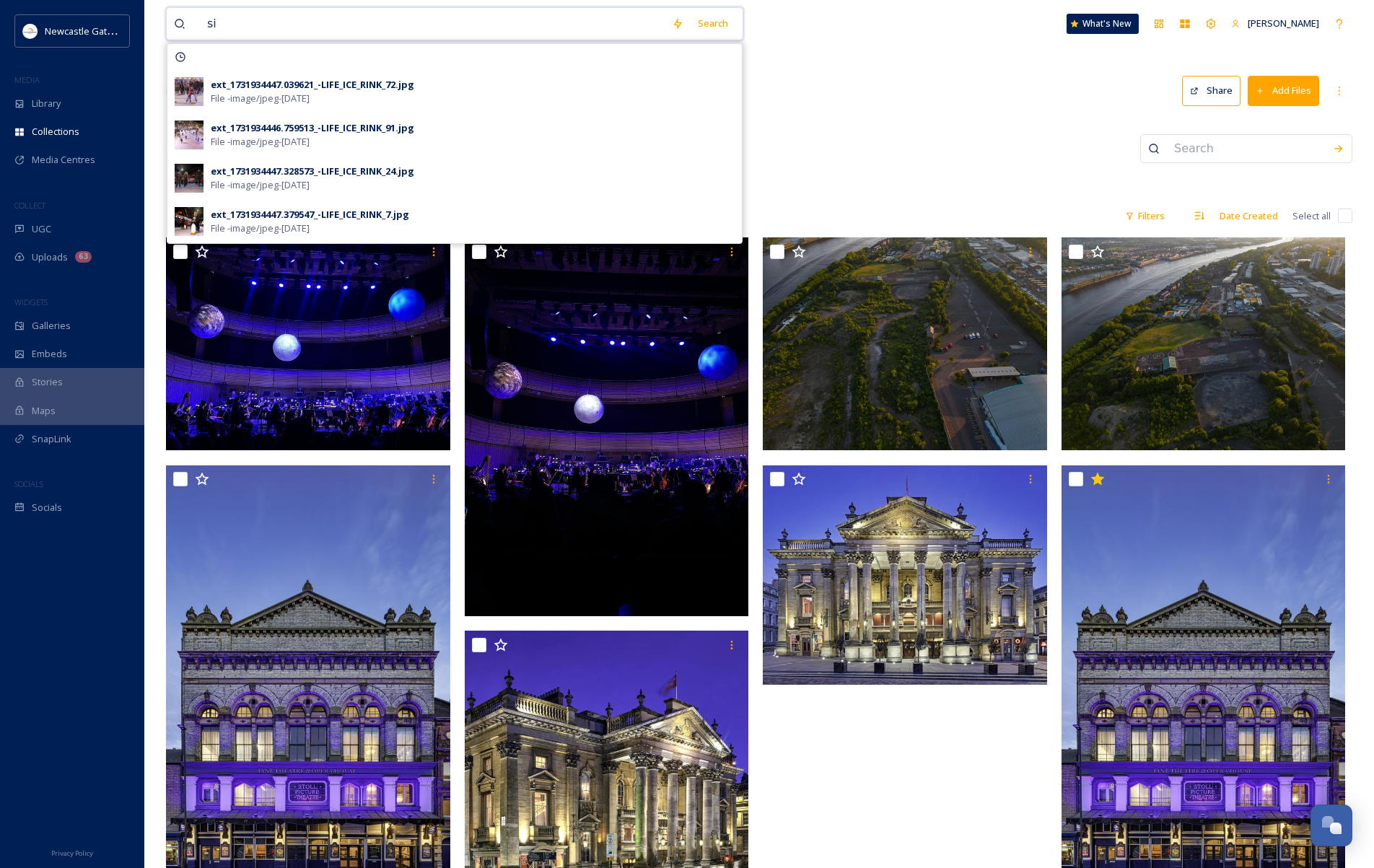
type input "s"
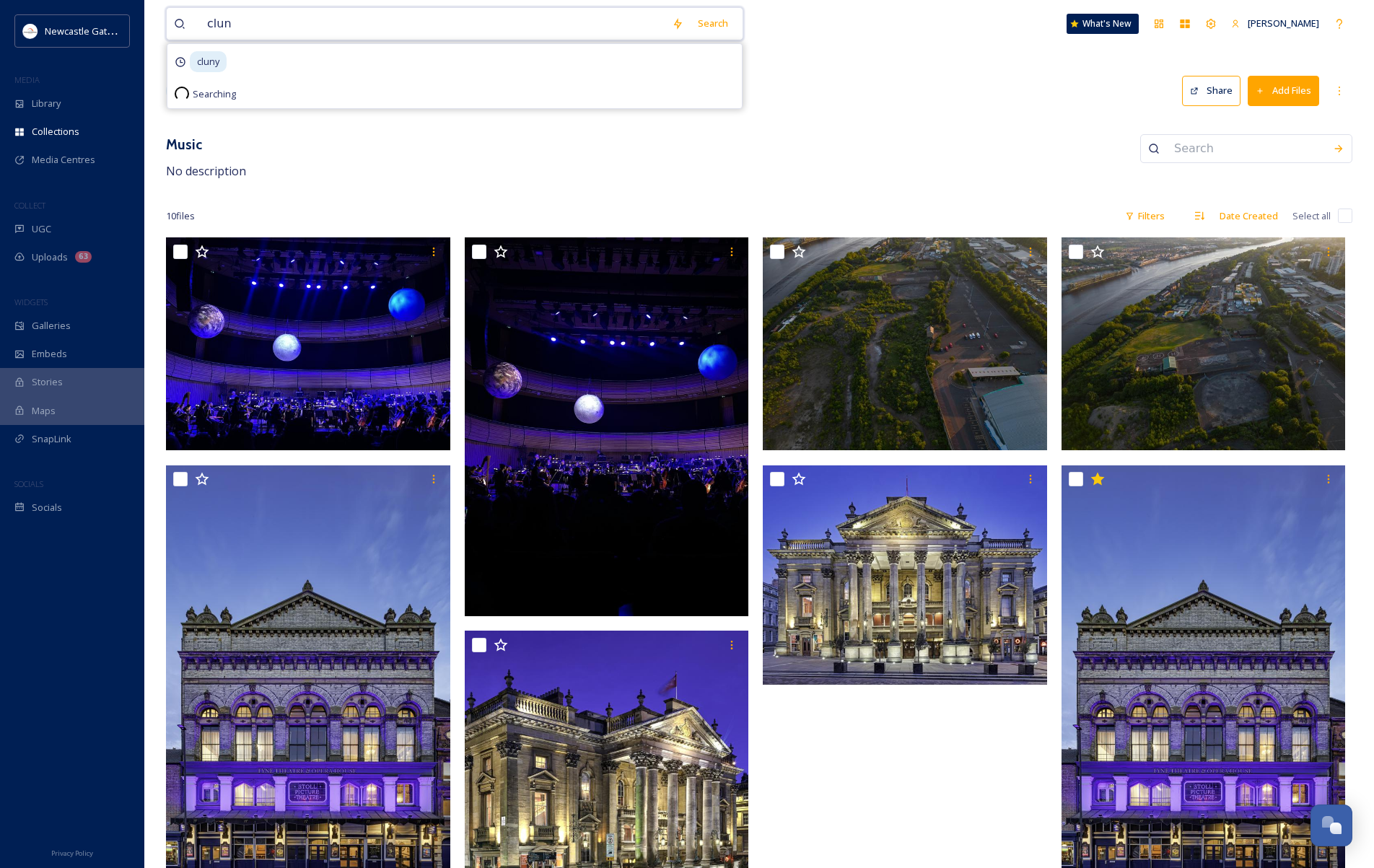
type input "cluny"
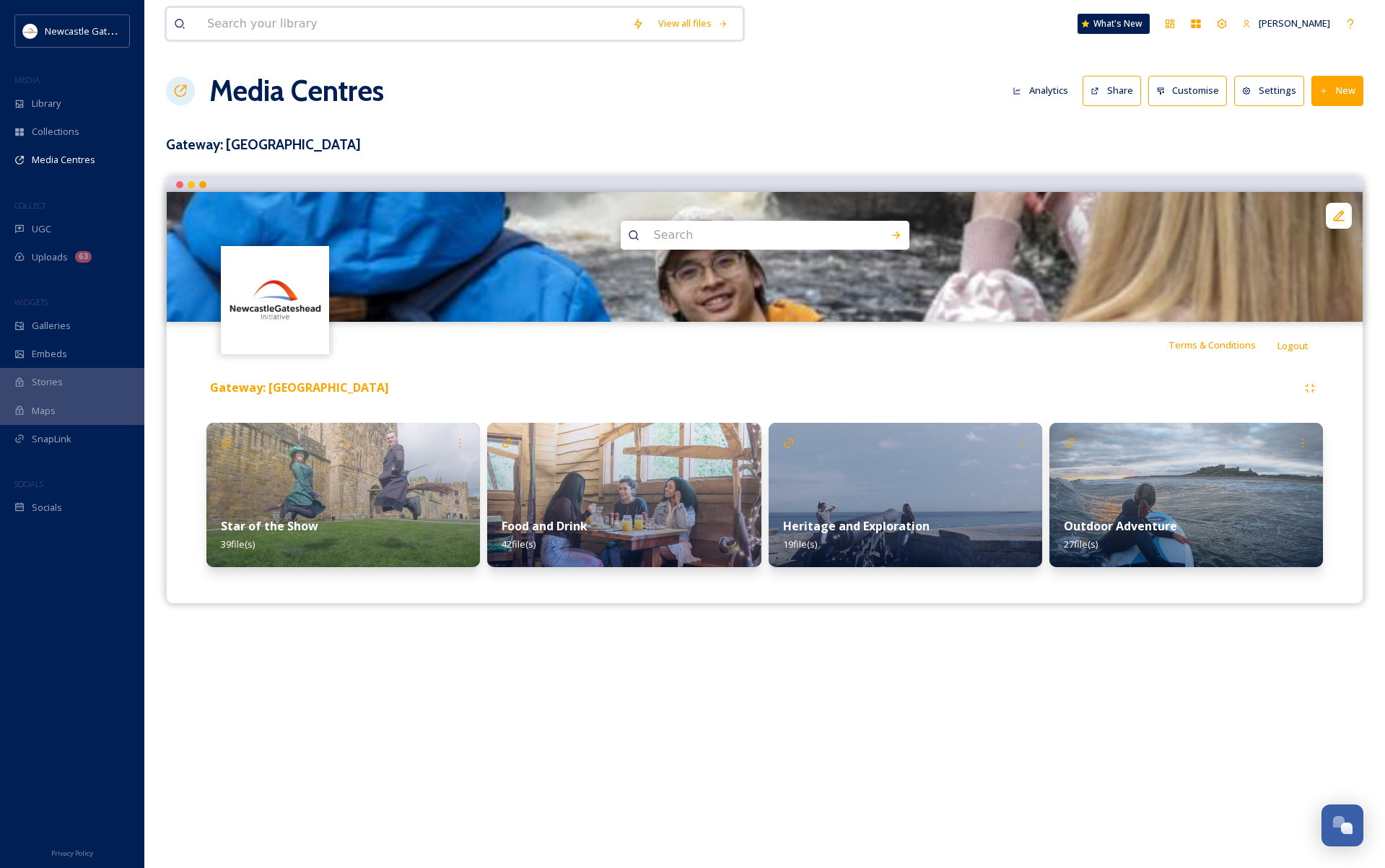
click at [322, 25] on input at bounding box center [412, 24] width 425 height 32
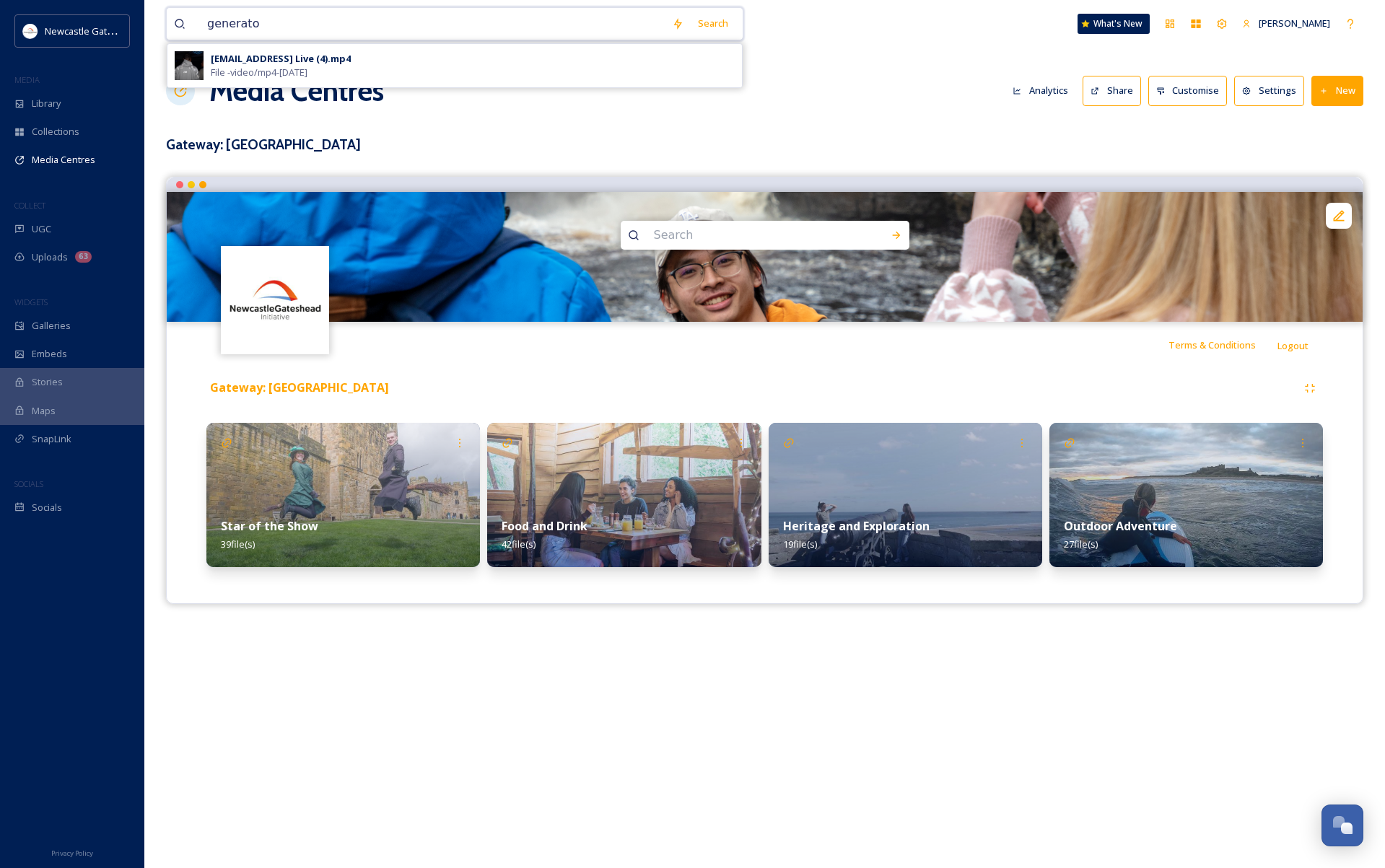
type input "generator"
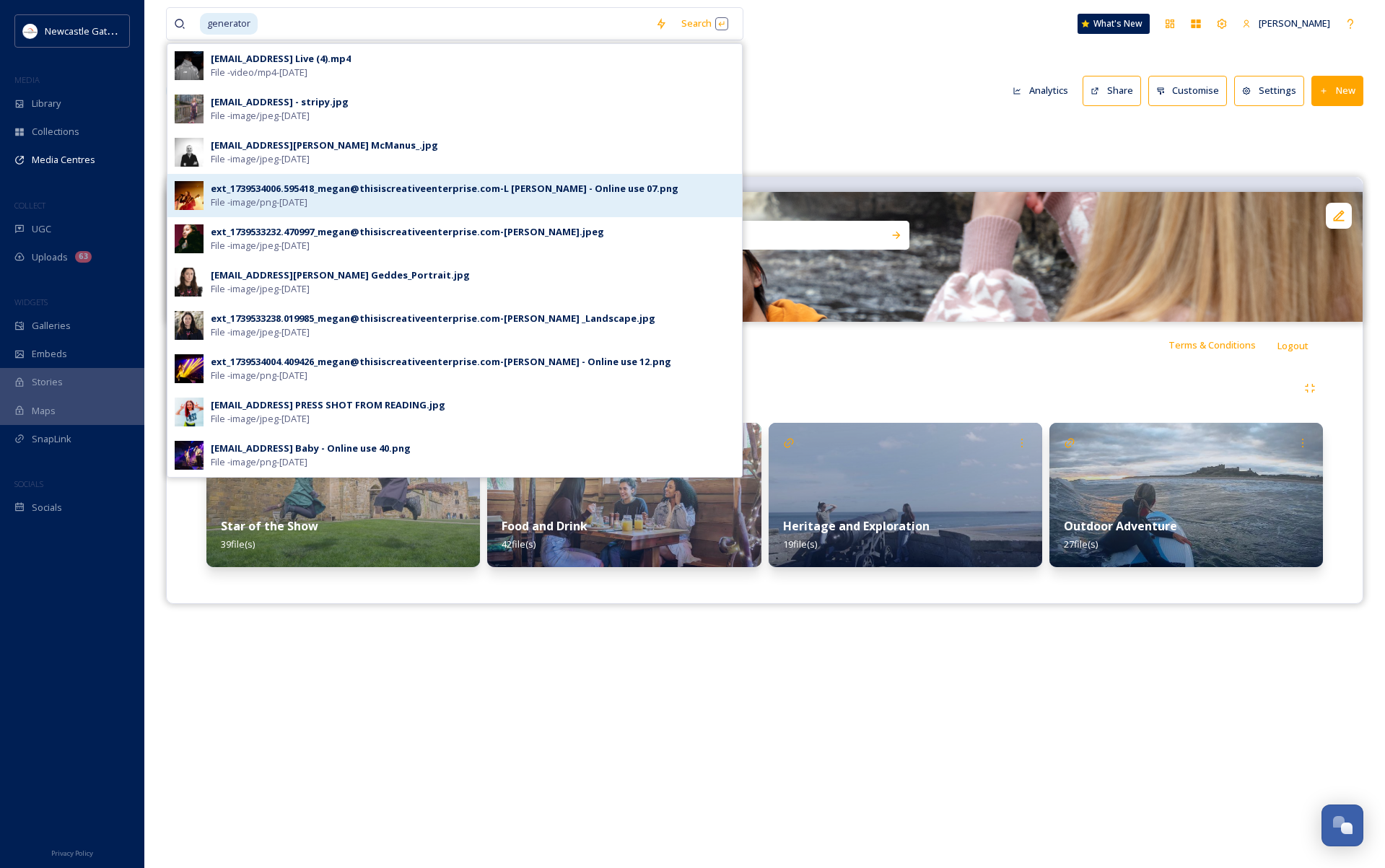
click at [197, 203] on img at bounding box center [189, 195] width 29 height 29
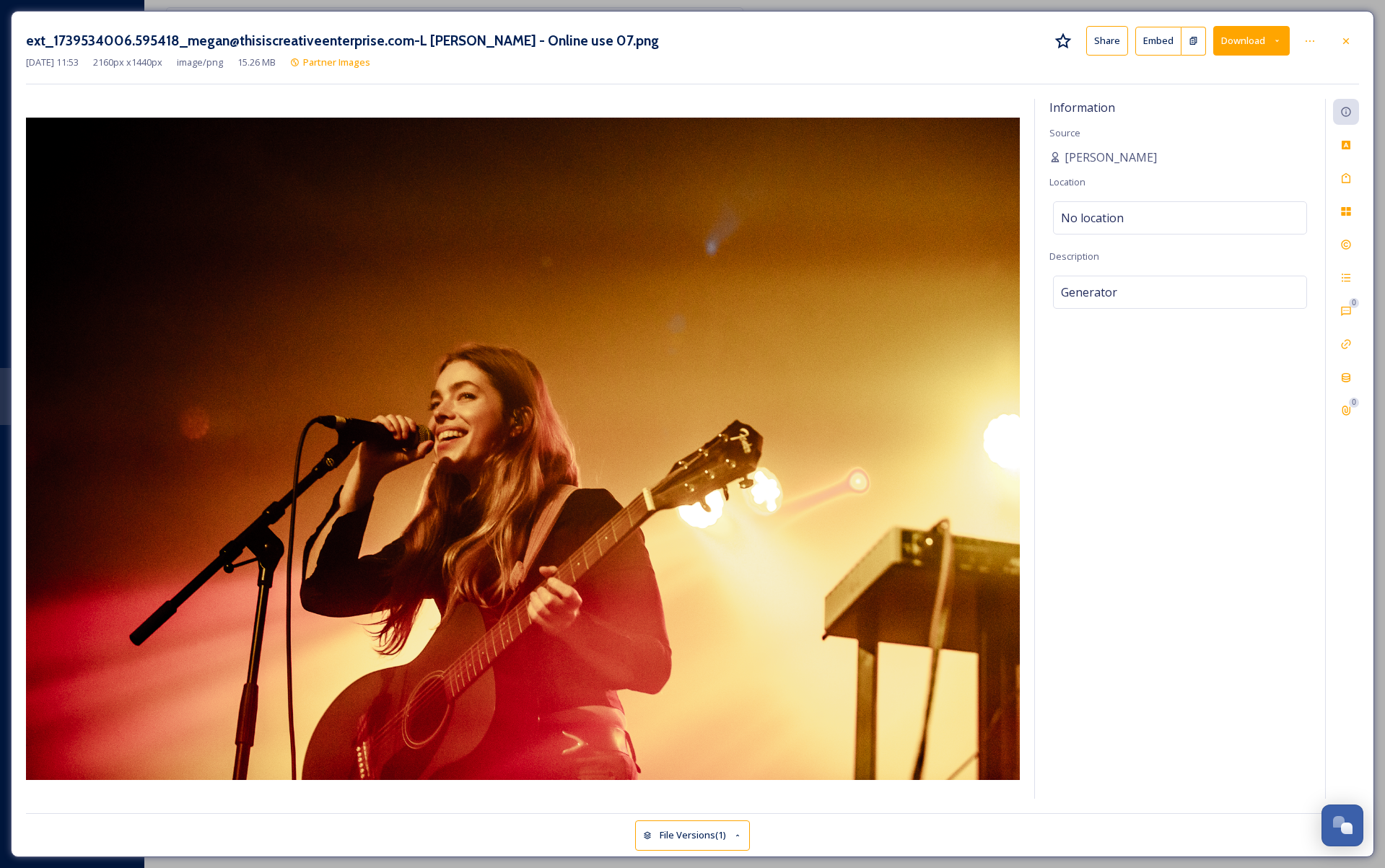
click at [1246, 40] on button "Download" at bounding box center [1251, 40] width 76 height 30
click at [1248, 80] on span "Download Original (2160 x 1440)" at bounding box center [1213, 74] width 137 height 14
click at [653, 59] on div "[DATE] 11:53 2160 px x 1440 px image/png 15.26 MB Partner Images" at bounding box center [692, 63] width 1333 height 14
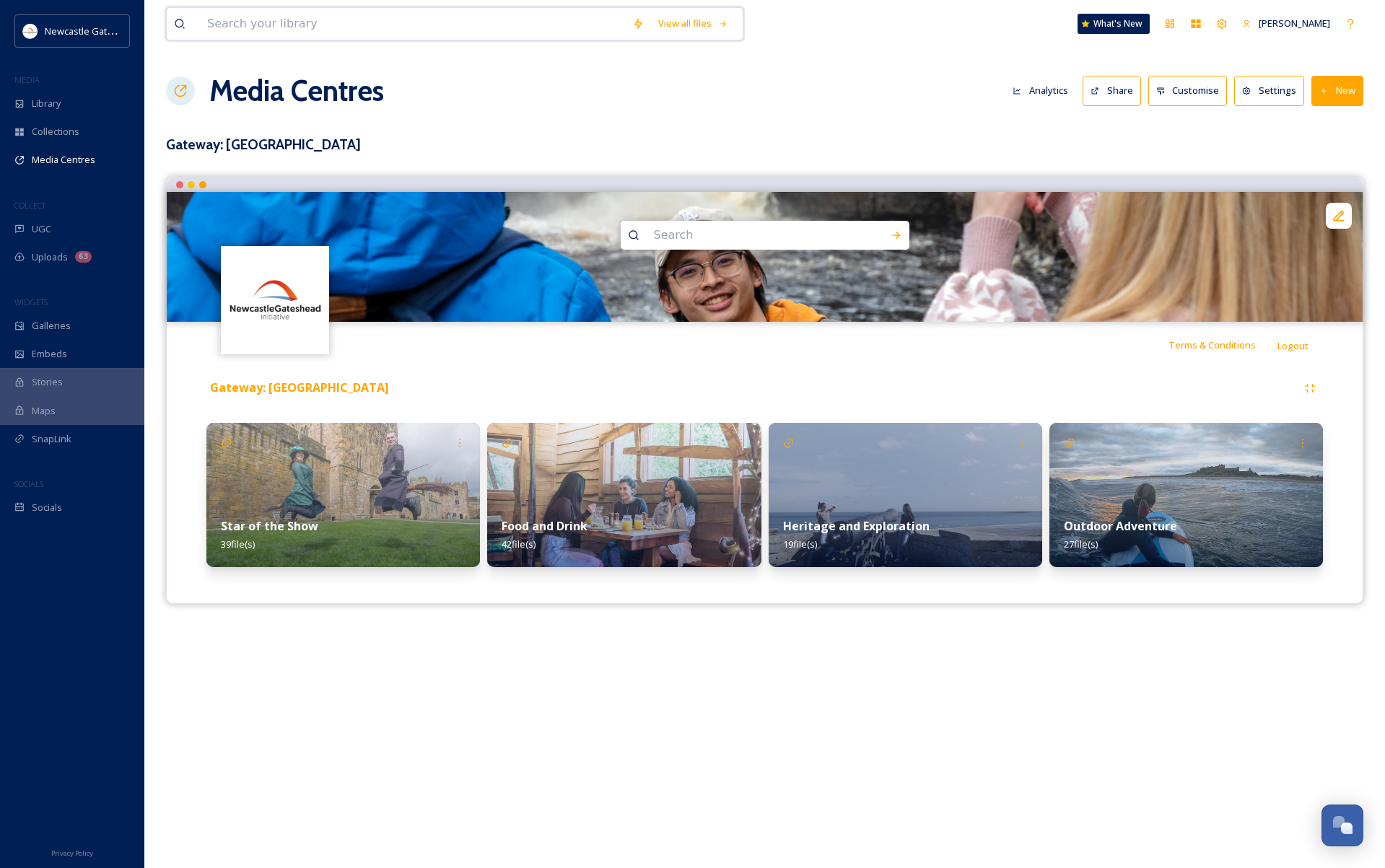
click at [313, 27] on input at bounding box center [412, 24] width 425 height 32
type input "generator"
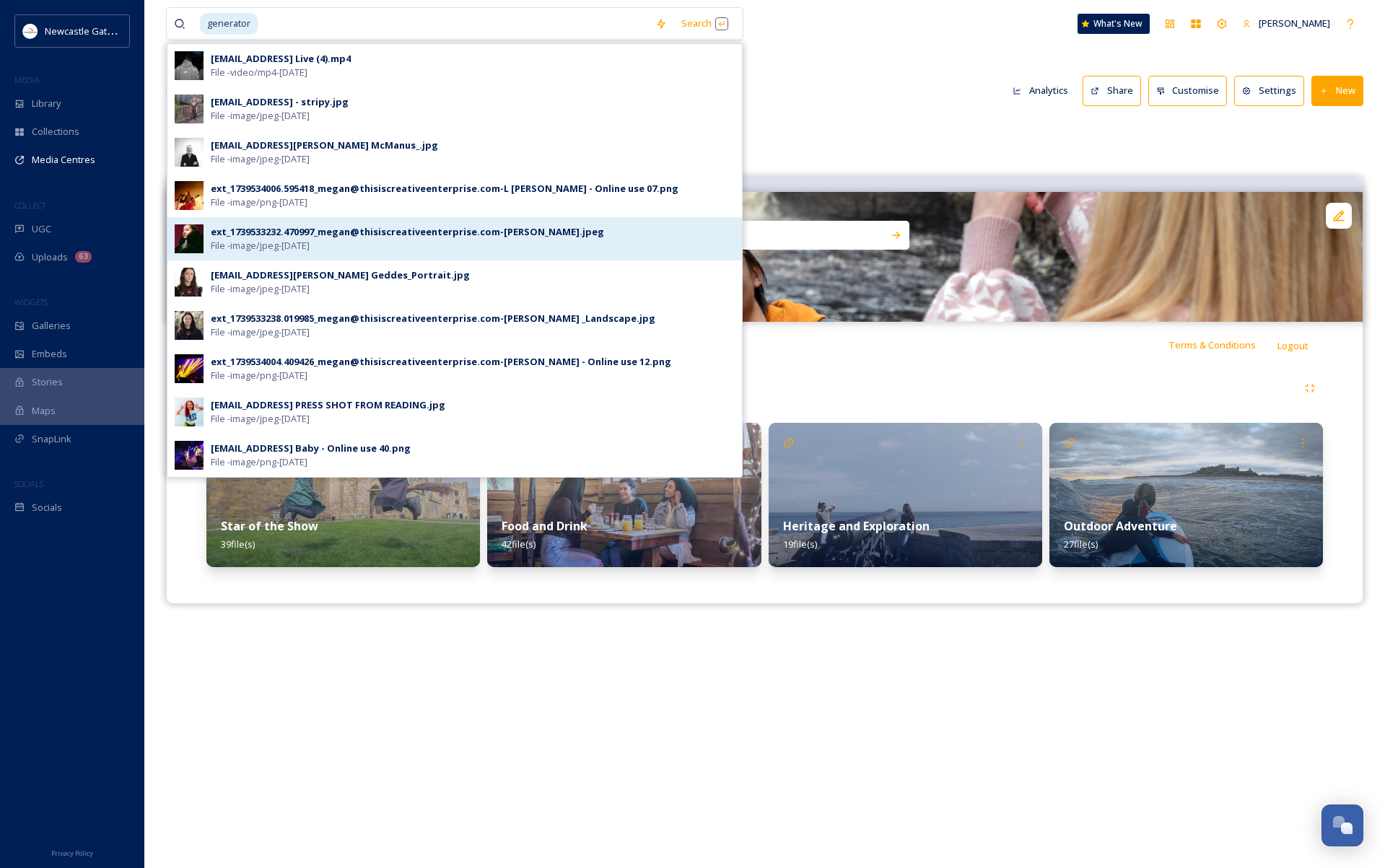
click at [189, 242] on img at bounding box center [189, 239] width 29 height 29
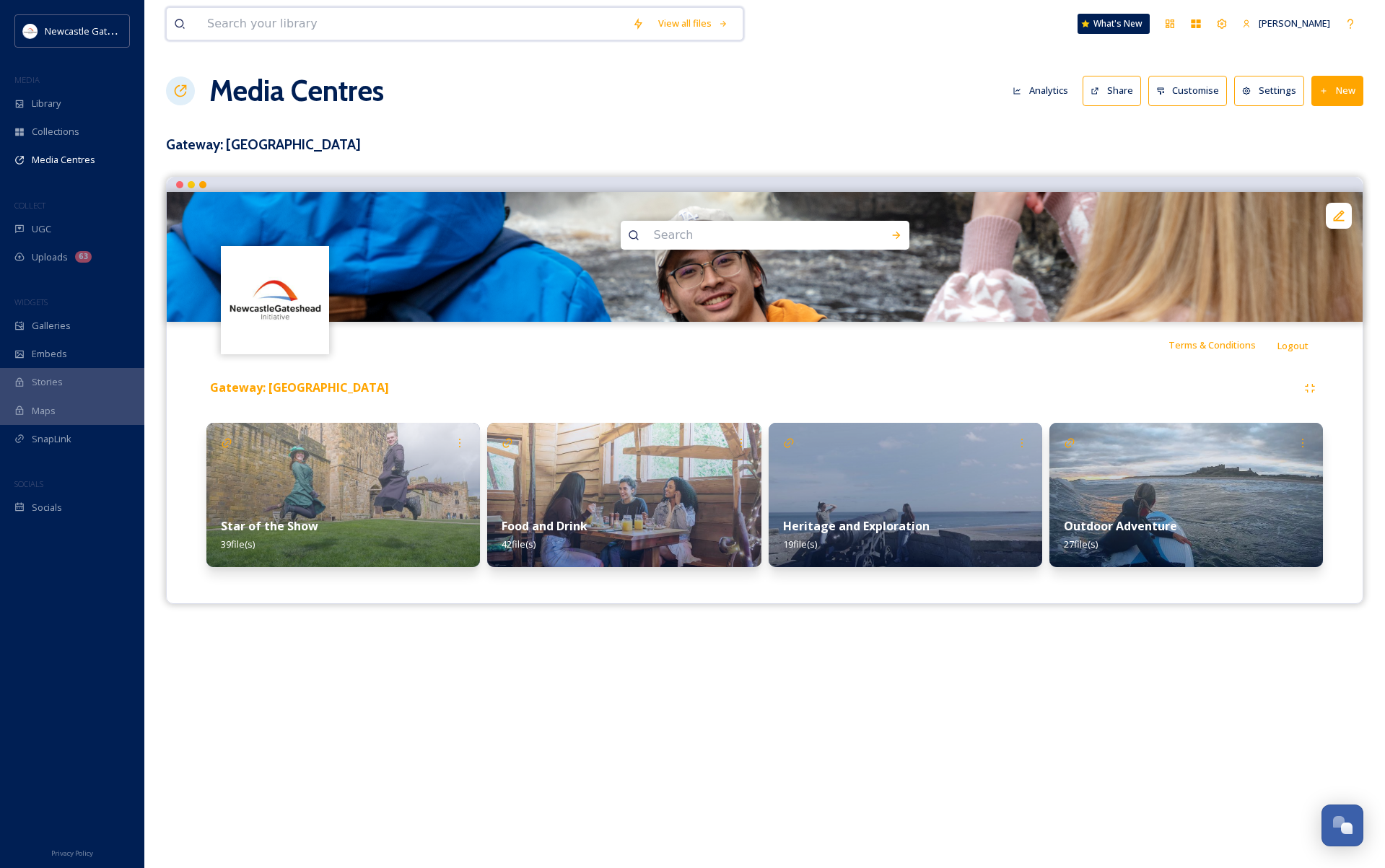
click at [272, 26] on input at bounding box center [412, 24] width 425 height 32
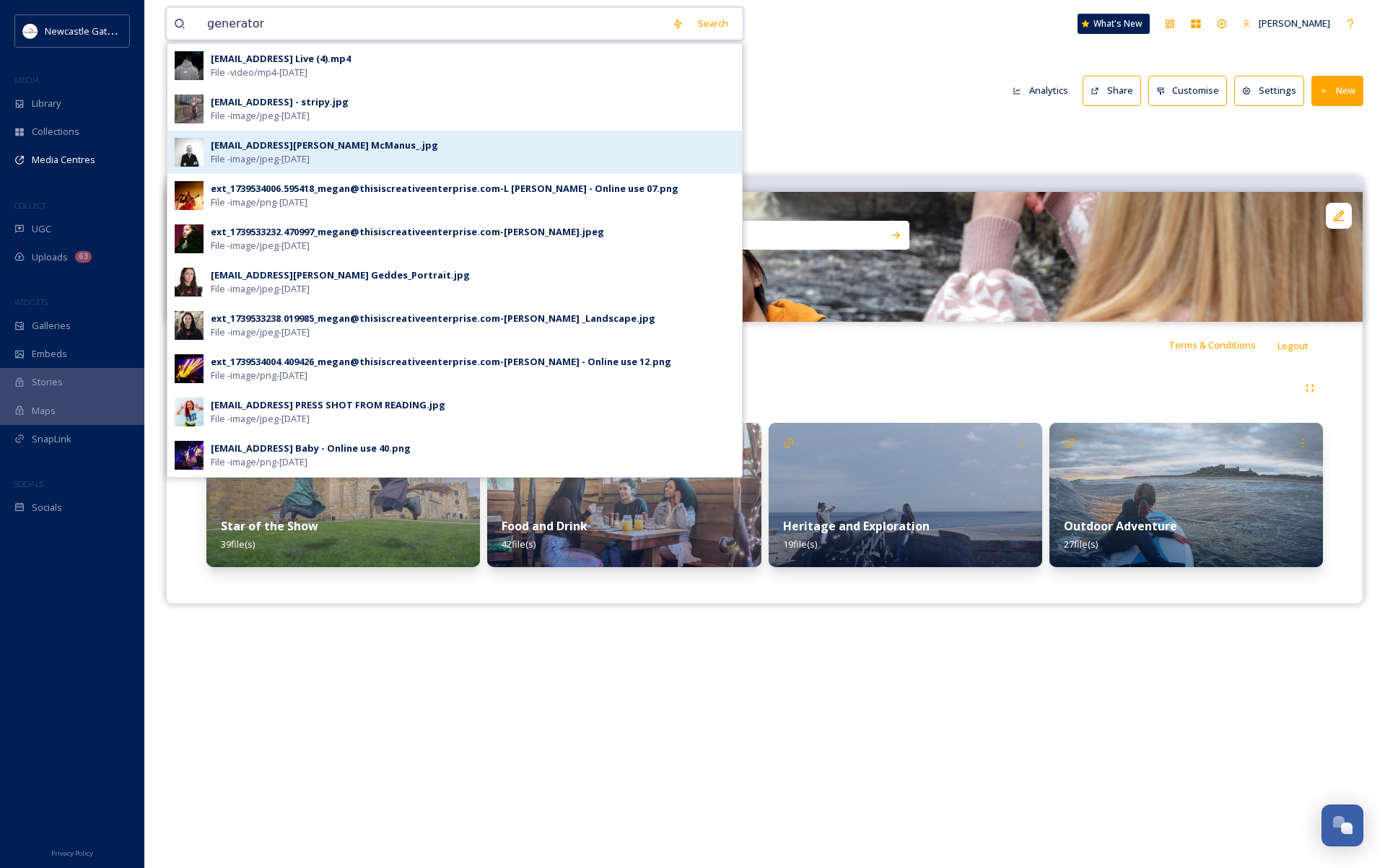
type input "generator"
click at [182, 158] on img at bounding box center [189, 153] width 29 height 29
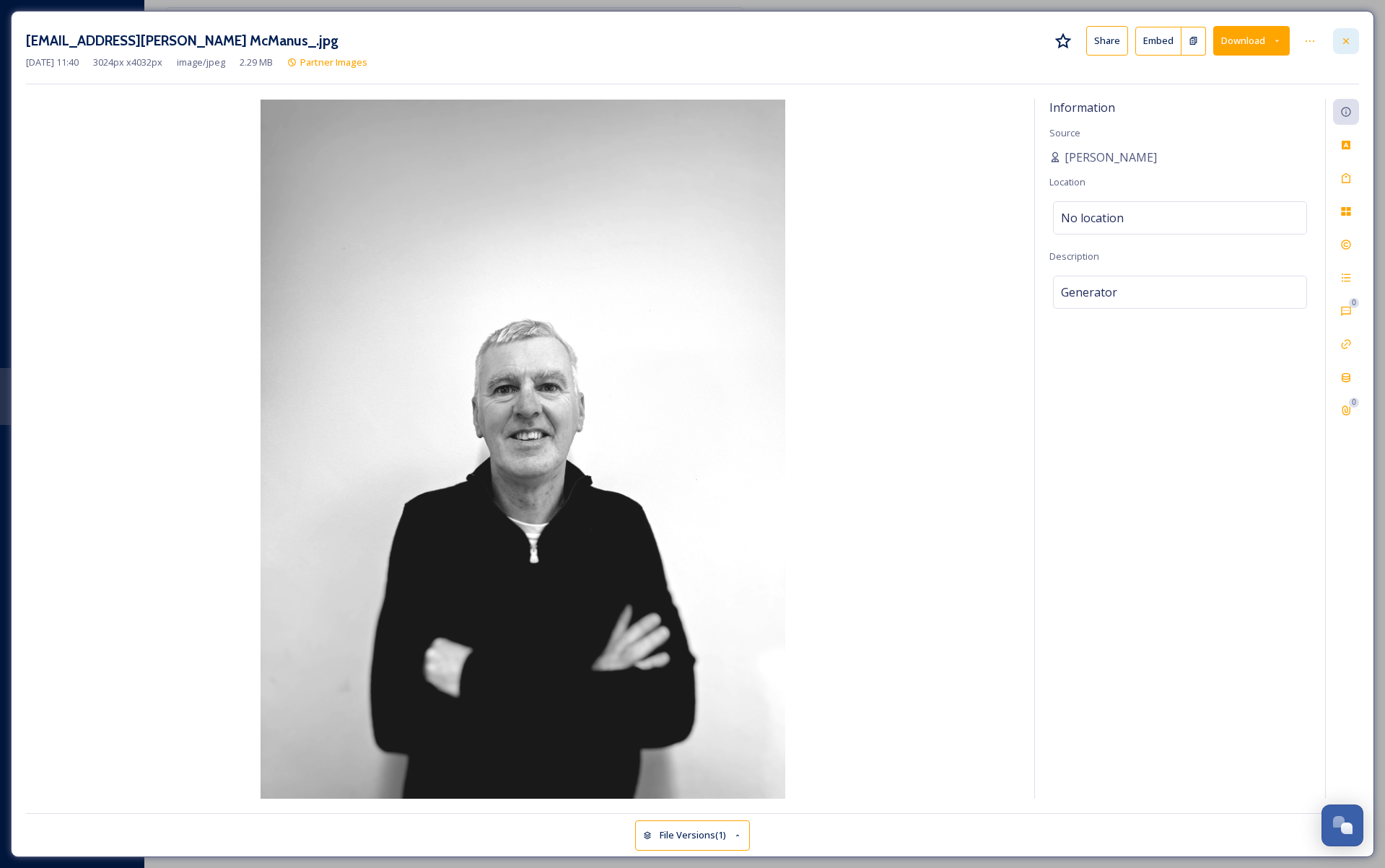
click at [1352, 37] on div at bounding box center [1346, 41] width 26 height 26
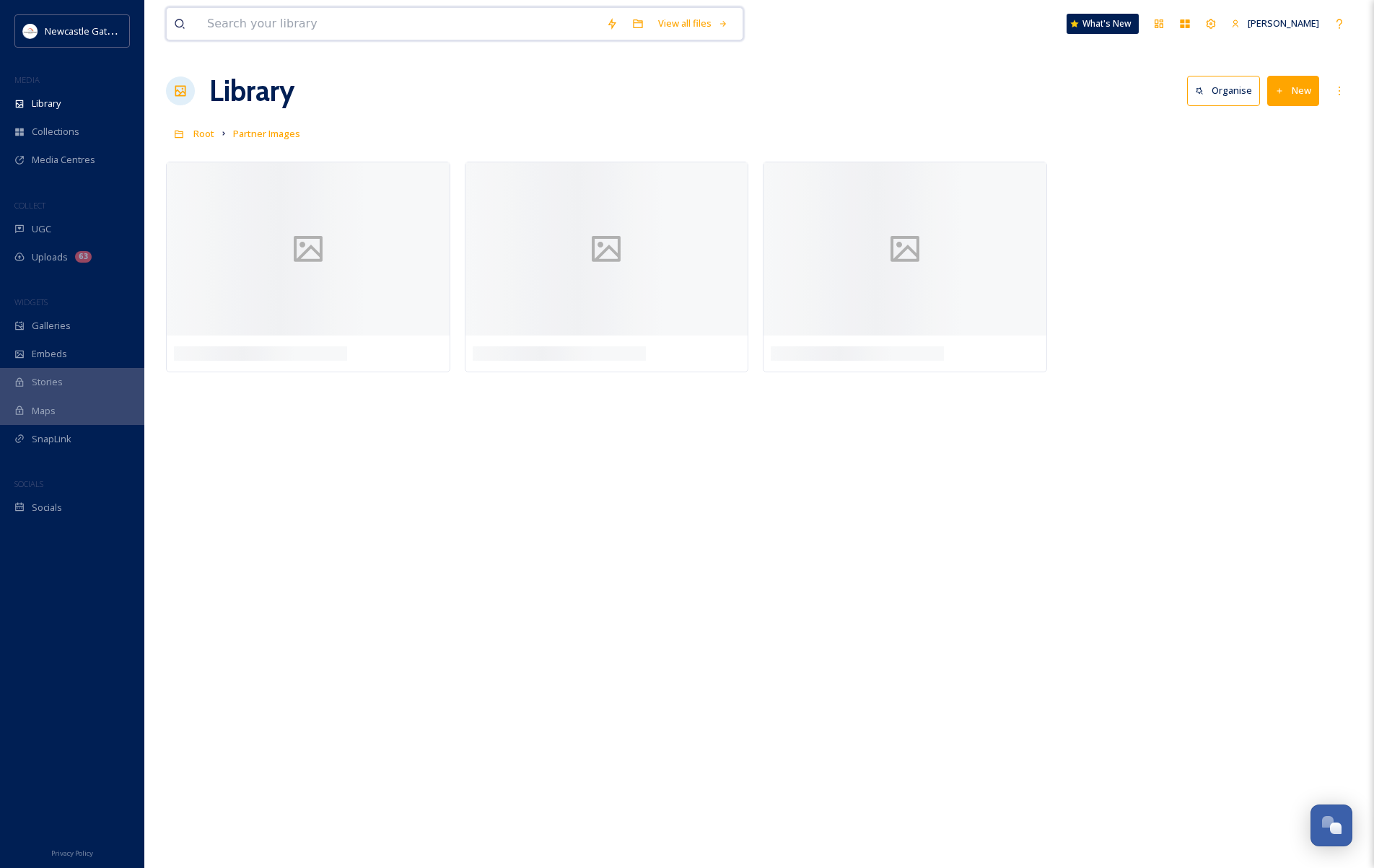
click at [344, 25] on input at bounding box center [399, 24] width 399 height 32
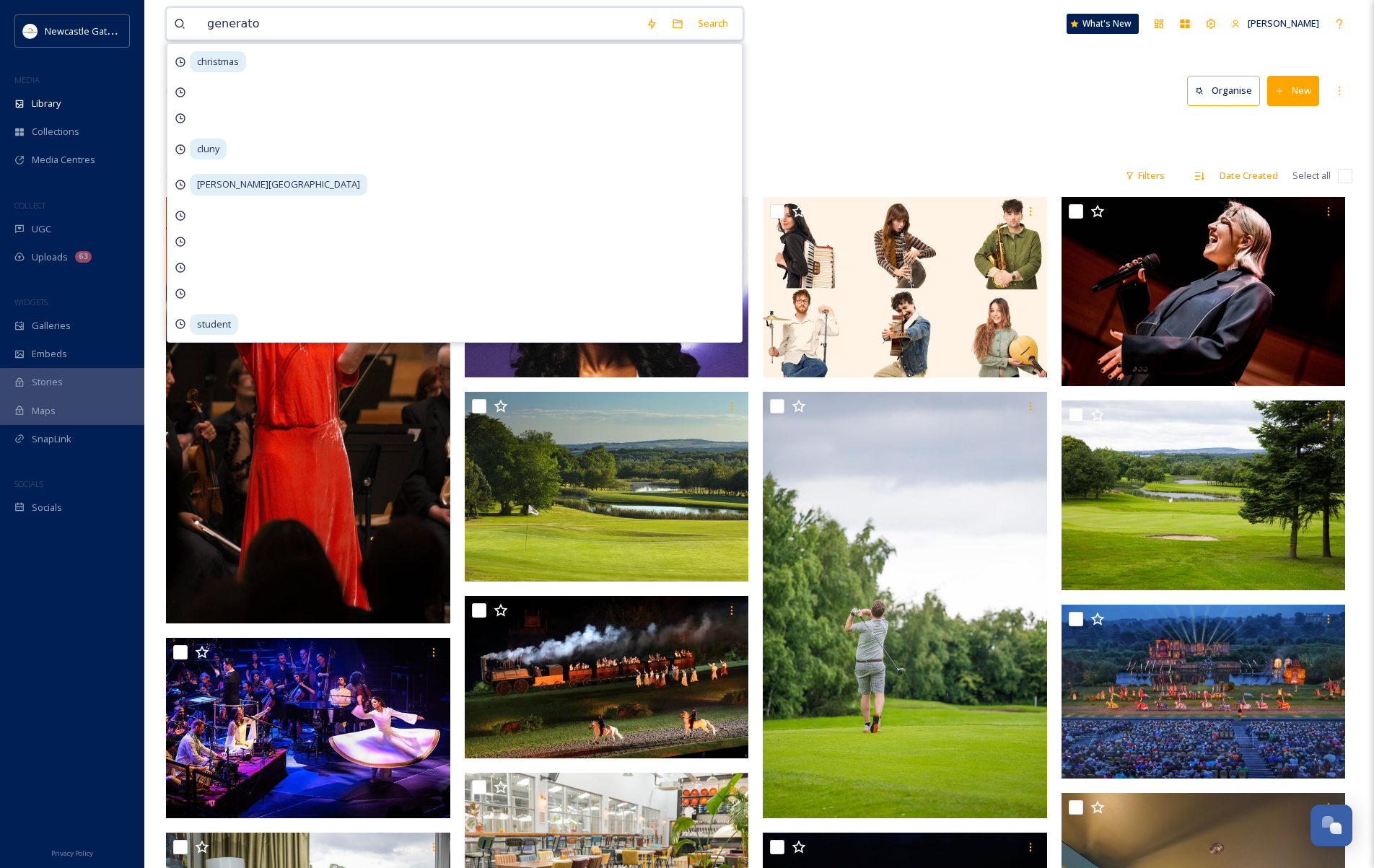
type input "generator"
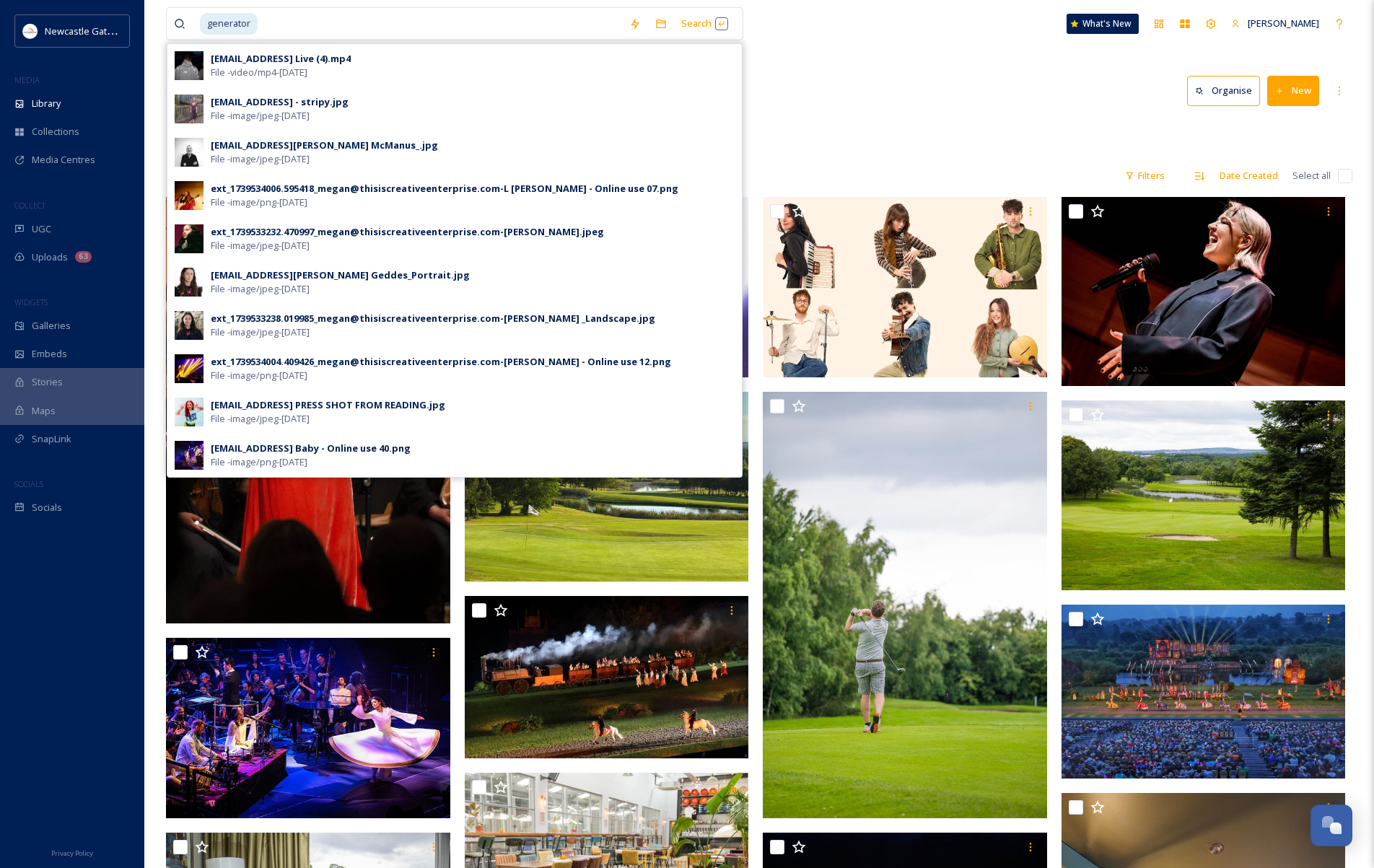
click at [846, 121] on div "Root Partner Images" at bounding box center [759, 133] width 1186 height 27
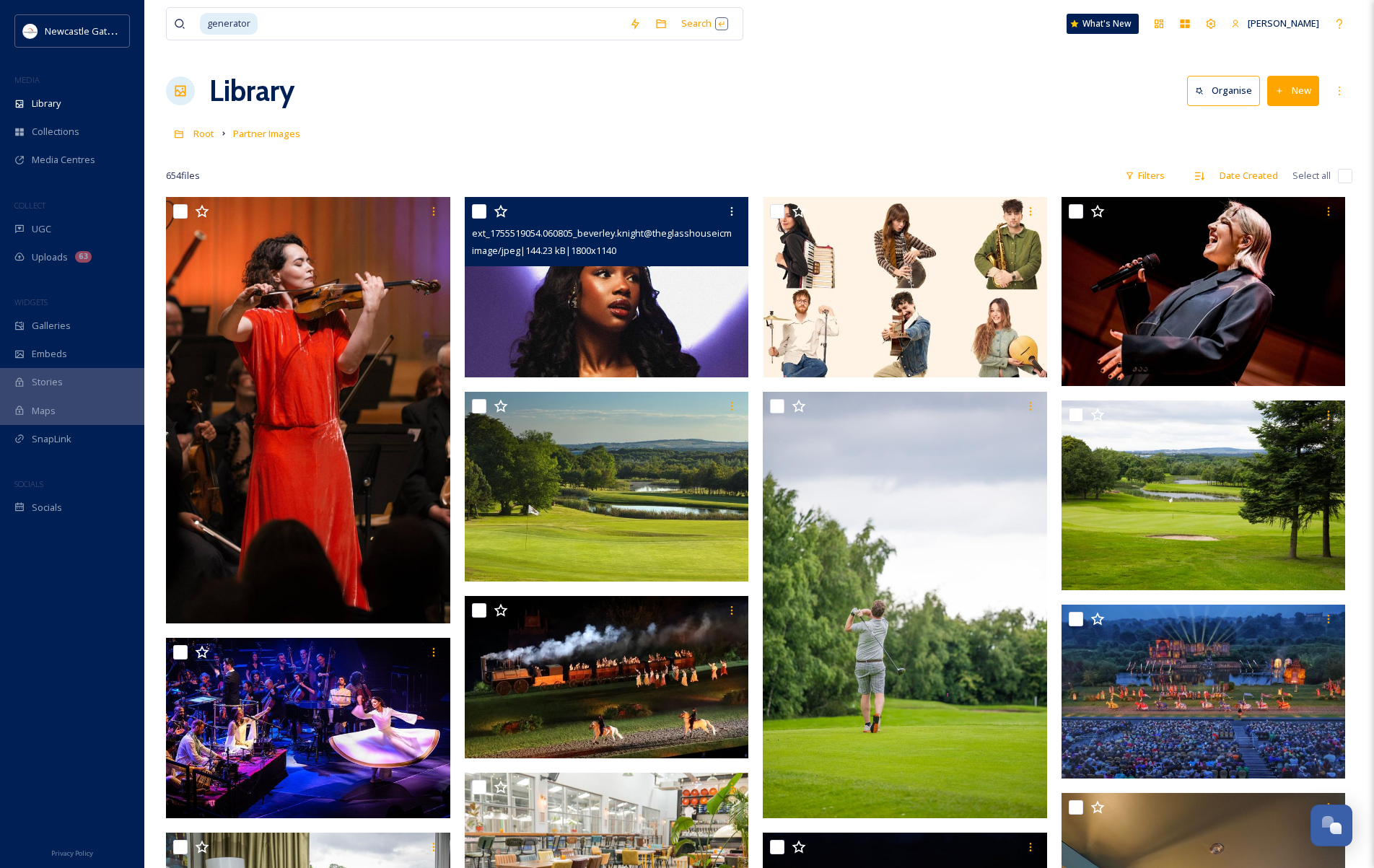
click at [613, 315] on img at bounding box center [607, 286] width 285 height 179
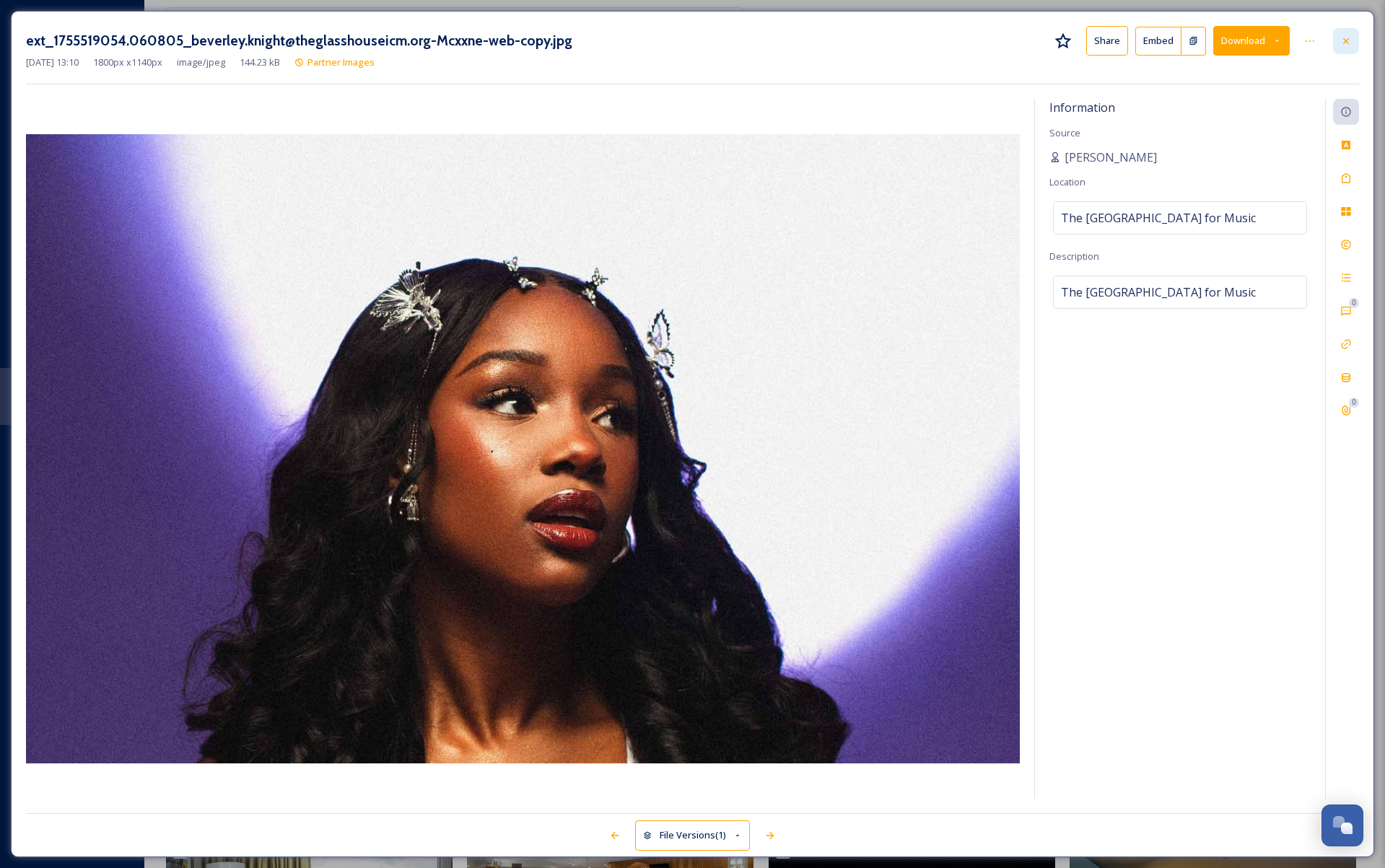
click at [1348, 36] on icon at bounding box center [1345, 40] width 11 height 11
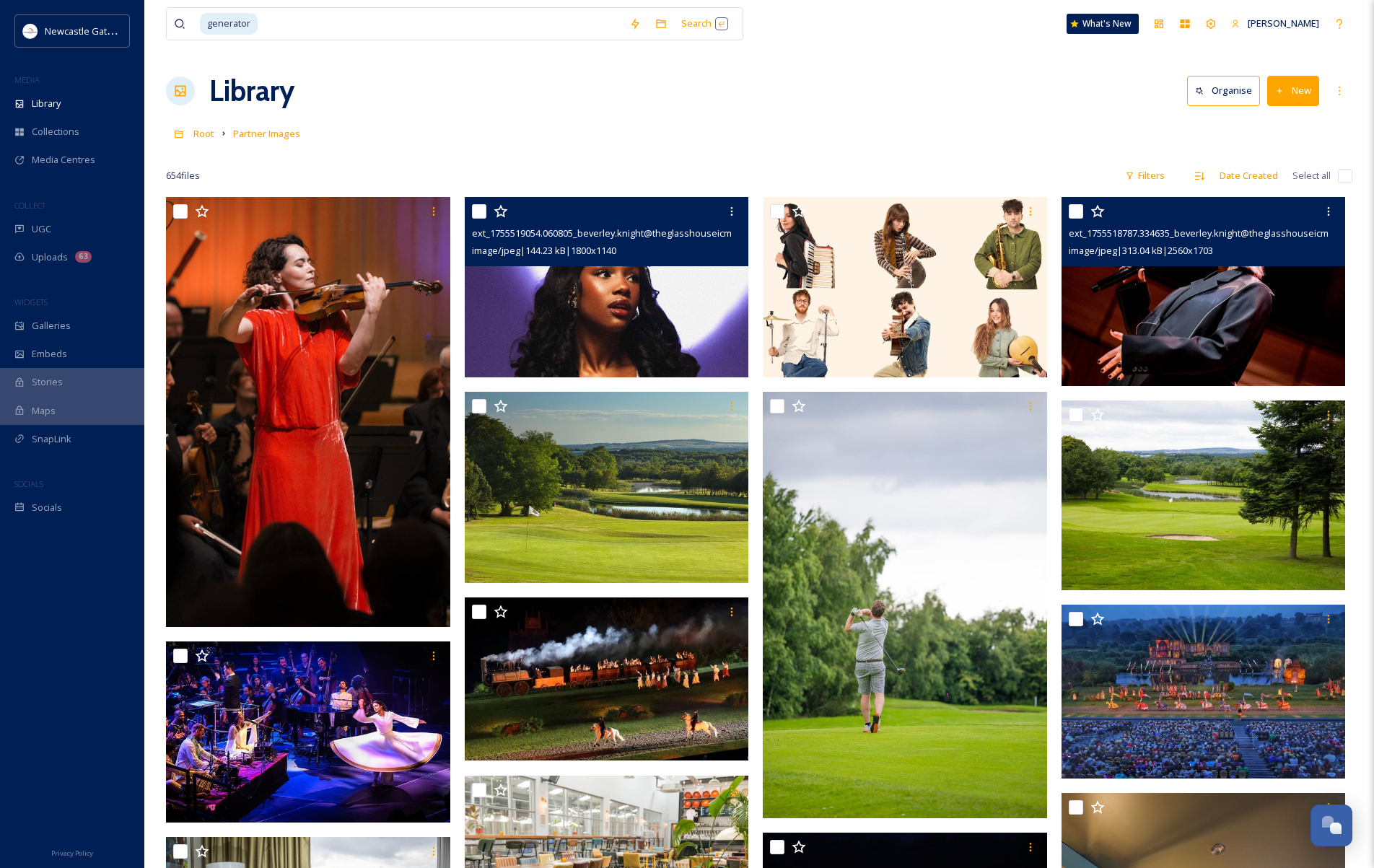
click at [1167, 333] on img at bounding box center [1203, 291] width 285 height 189
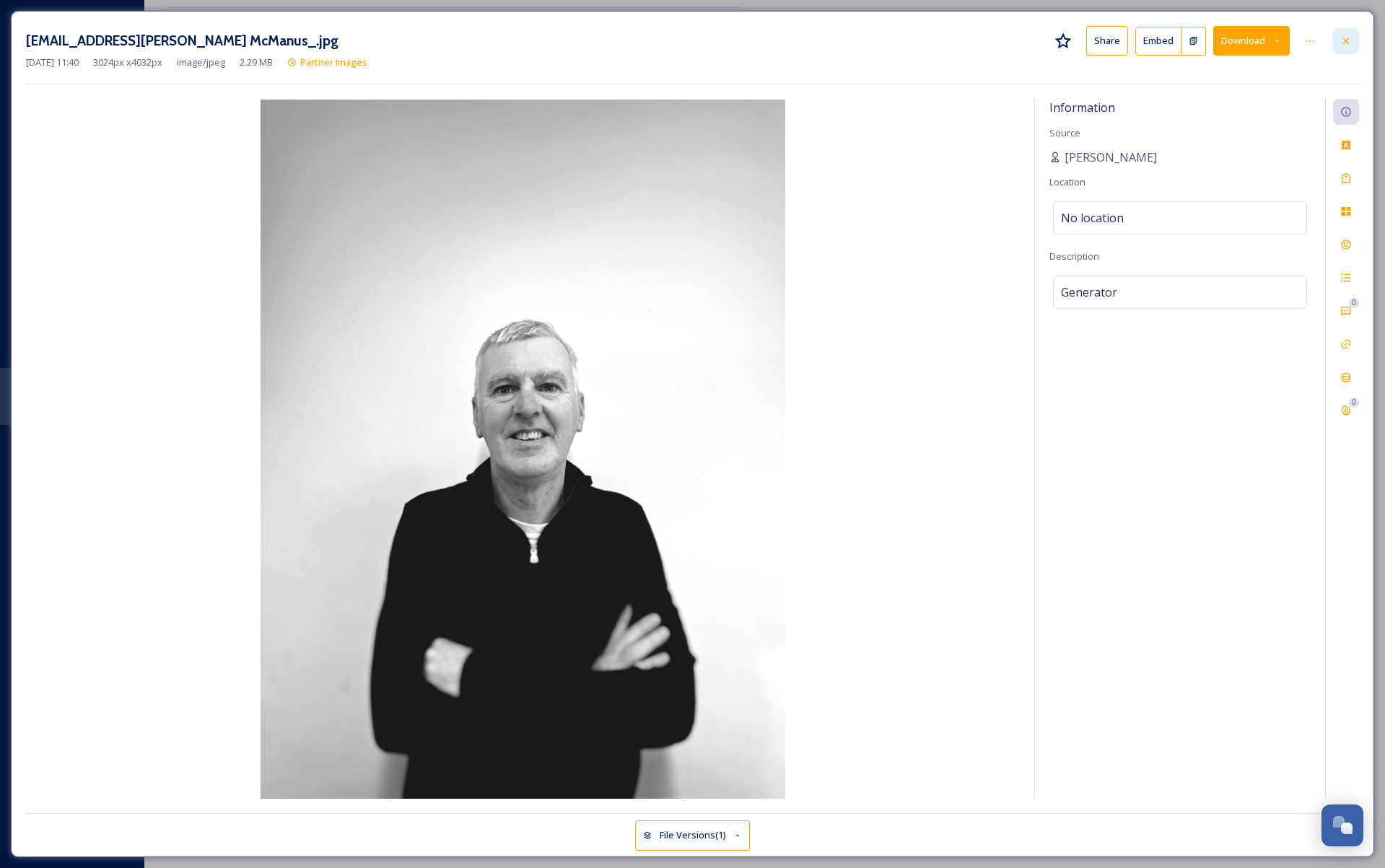
click at [1343, 37] on icon at bounding box center [1345, 40] width 11 height 11
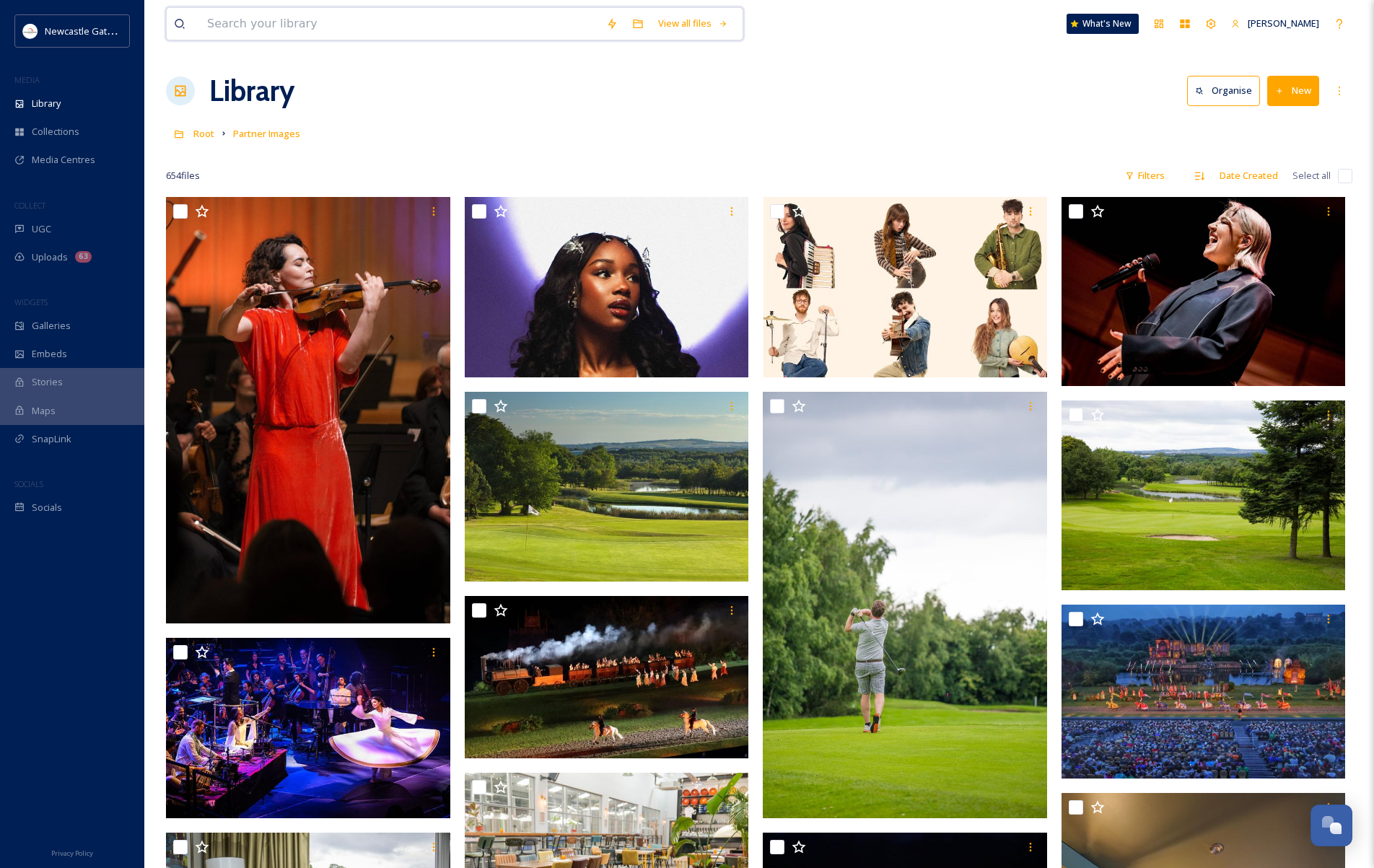
click at [272, 19] on input at bounding box center [399, 24] width 399 height 32
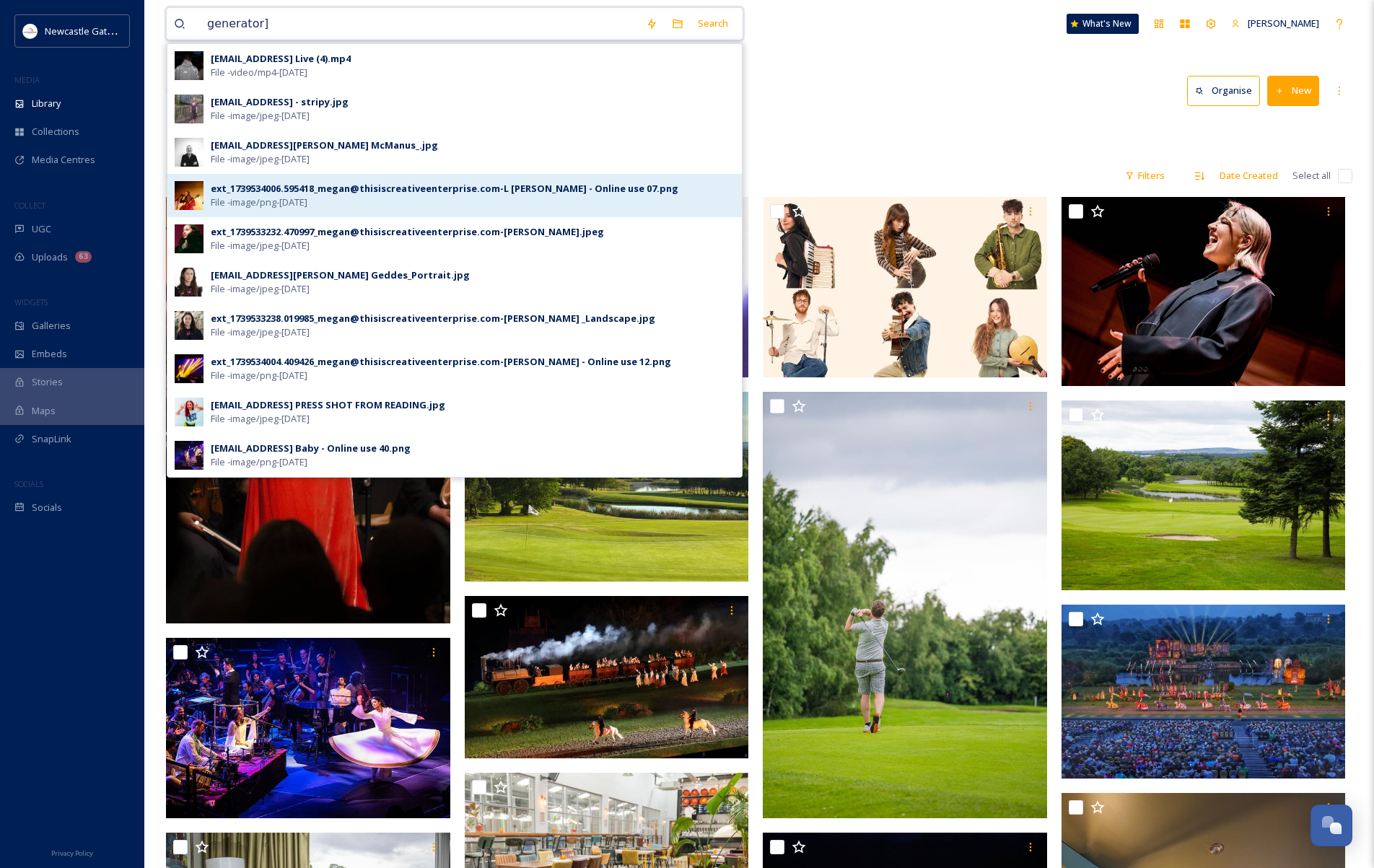
type input "generator]"
click at [183, 201] on img at bounding box center [189, 195] width 29 height 29
